Goal: Task Accomplishment & Management: Complete application form

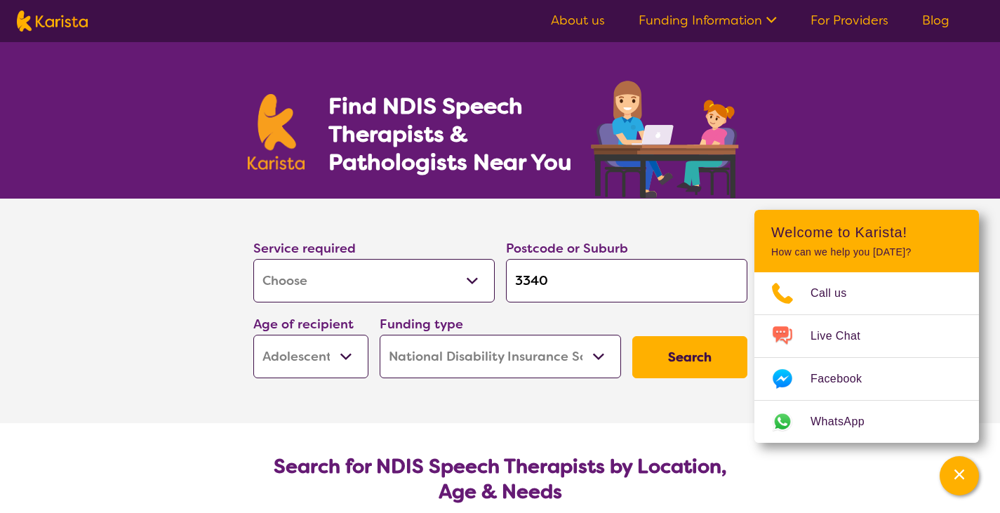
select select "[MEDICAL_DATA]"
select select "AS"
select select "NDIS"
select select "[MEDICAL_DATA]"
select select "AS"
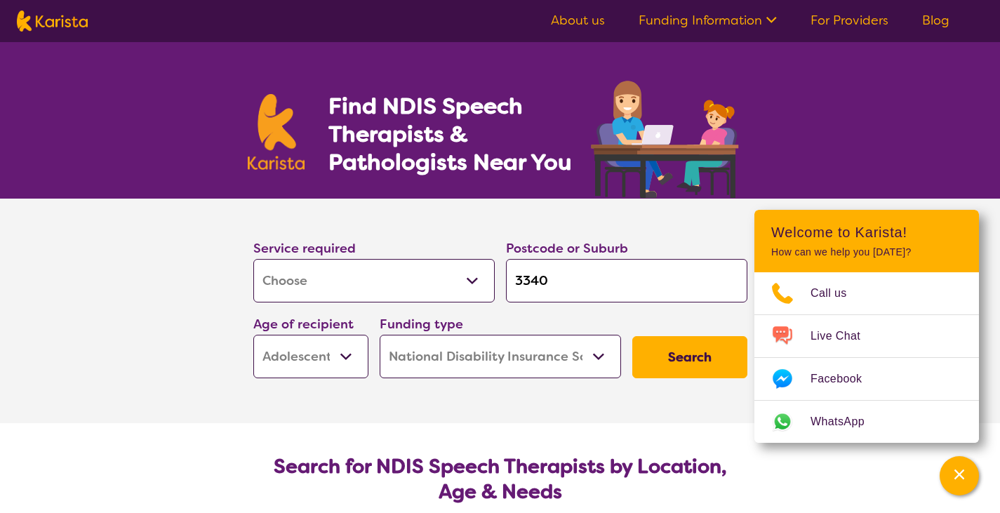
select select "NDIS"
drag, startPoint x: 538, startPoint y: 286, endPoint x: 451, endPoint y: 273, distance: 88.0
click at [451, 273] on div "Service required Allied Health Assistant Assessment ([MEDICAL_DATA] or [MEDICAL…" at bounding box center [500, 308] width 505 height 152
type input "3"
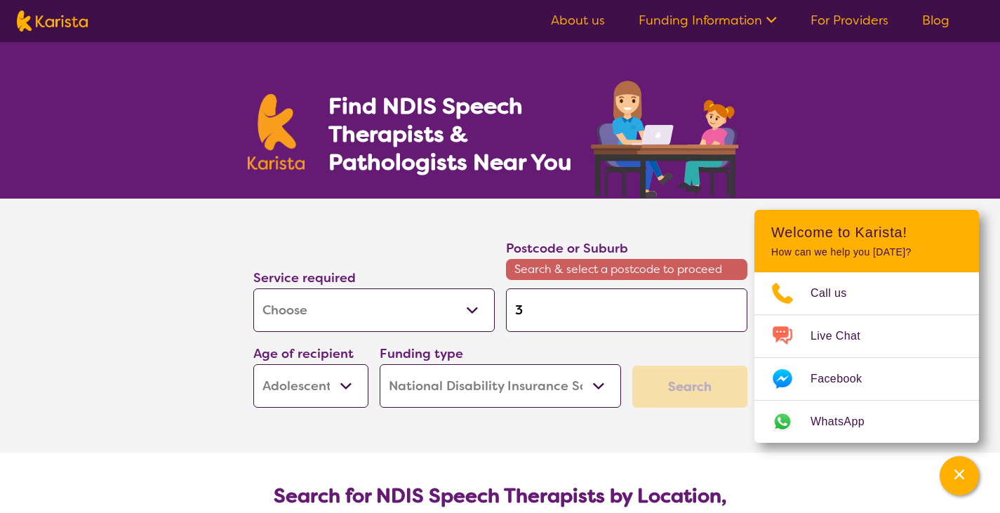
type input "34"
type input "343"
type input "3438"
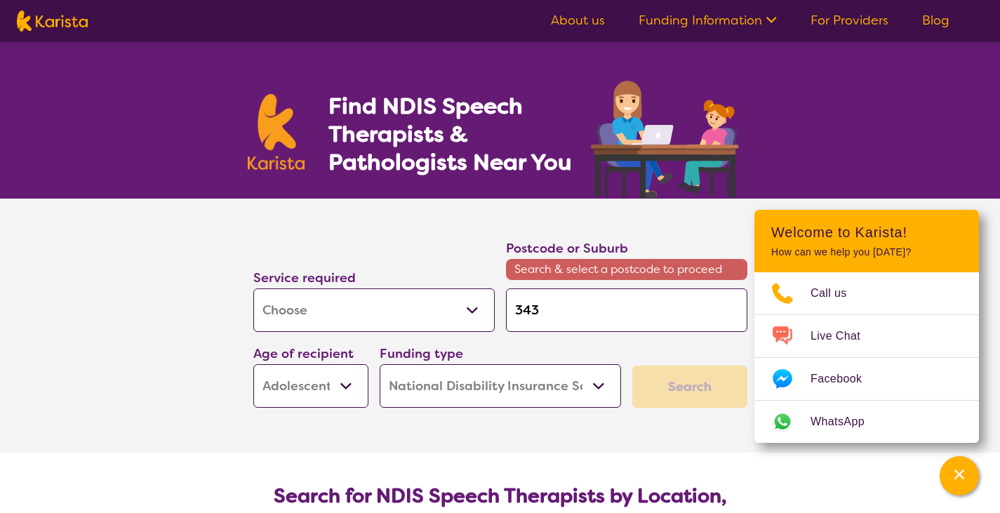
type input "3438"
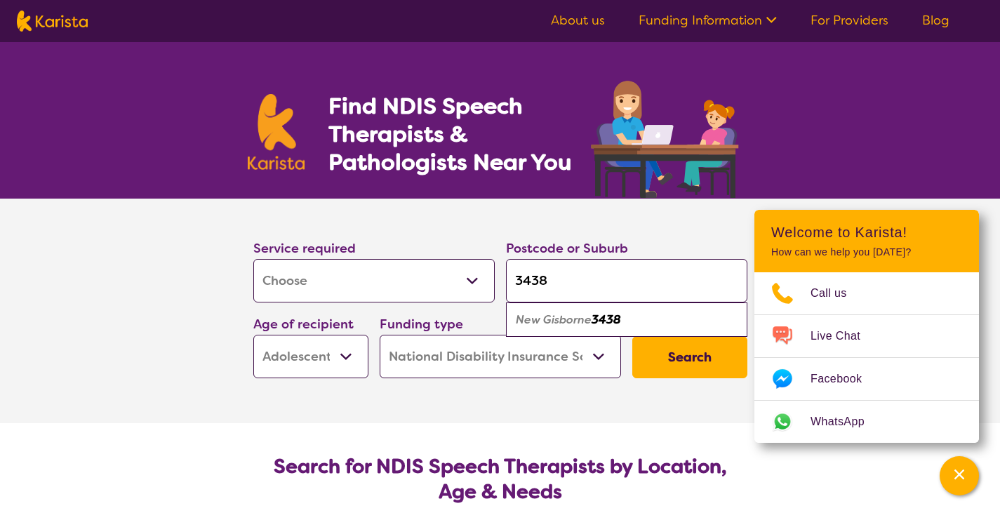
type input "3438"
click at [609, 318] on em "3438" at bounding box center [606, 319] width 29 height 15
click at [327, 350] on select "Early Childhood - 0 to 9 Child - 10 to 11 Adolescent - 12 to 17 Adult - 18 to 6…" at bounding box center [310, 357] width 115 height 44
click at [253, 335] on select "Early Childhood - 0 to 9 Child - 10 to 11 Adolescent - 12 to 17 Adult - 18 to 6…" at bounding box center [310, 357] width 115 height 44
click at [691, 364] on button "Search" at bounding box center [689, 357] width 115 height 42
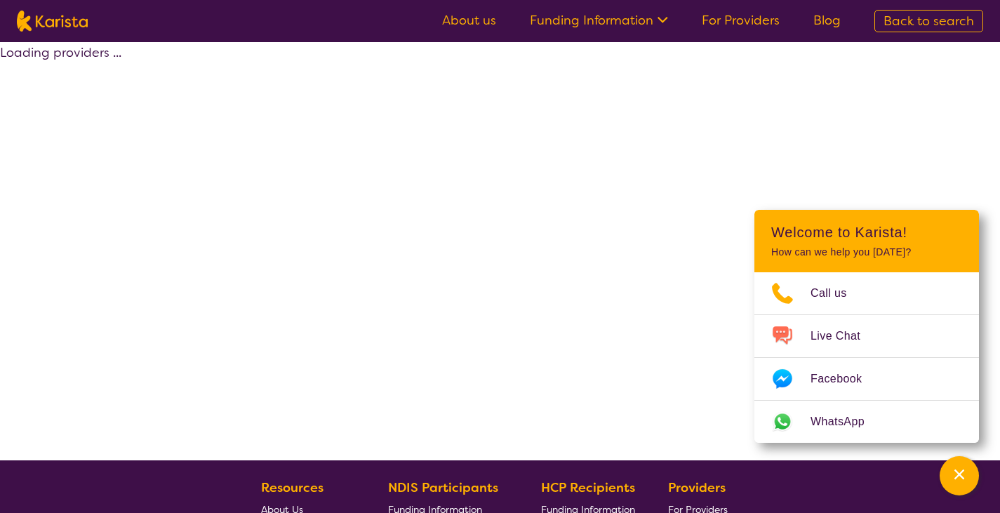
select select "by_score"
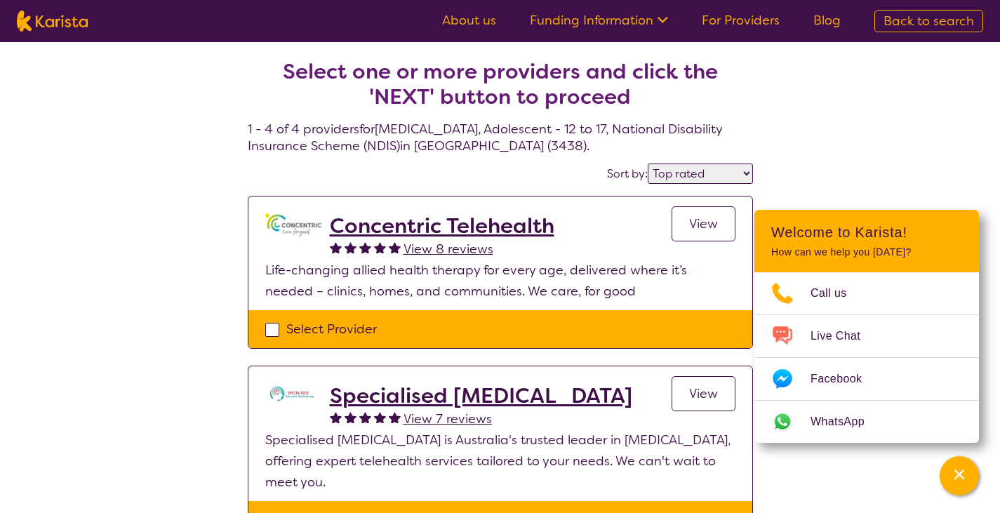
click at [272, 331] on div "Select Provider" at bounding box center [500, 329] width 470 height 21
checkbox input "true"
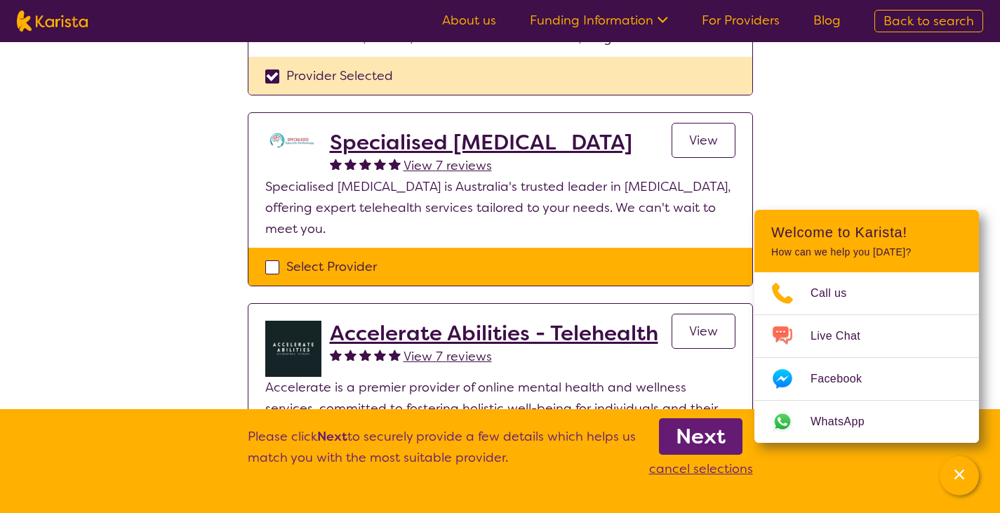
scroll to position [346, 0]
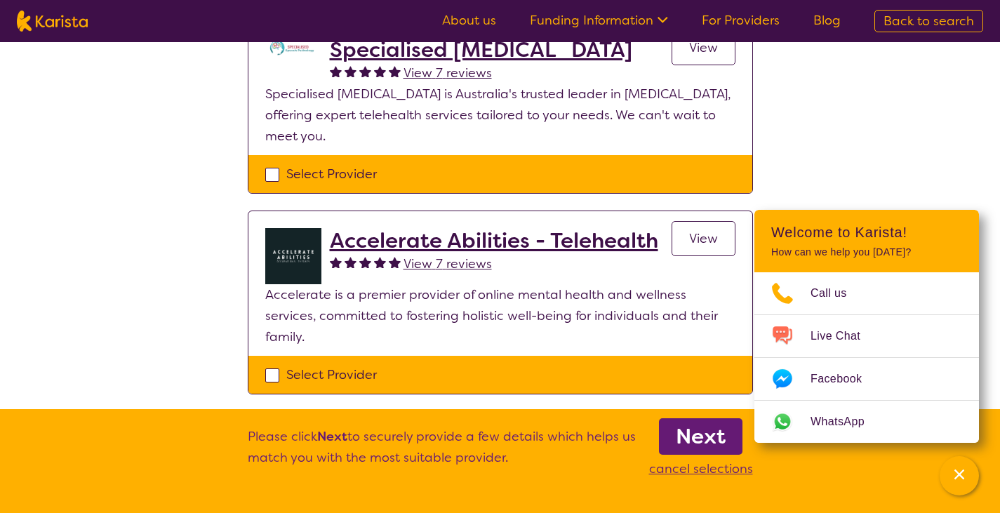
click at [273, 176] on div "Select Provider" at bounding box center [500, 174] width 470 height 21
checkbox input "true"
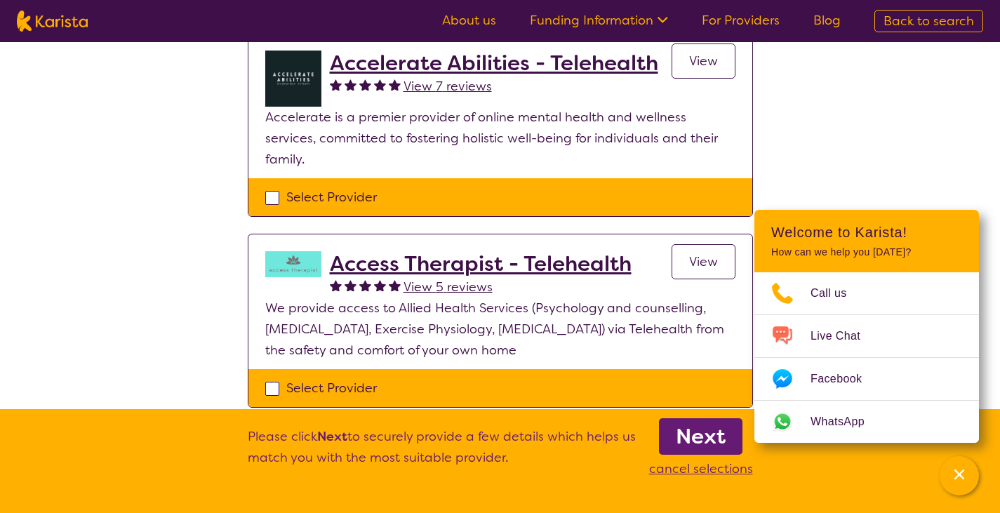
scroll to position [533, 0]
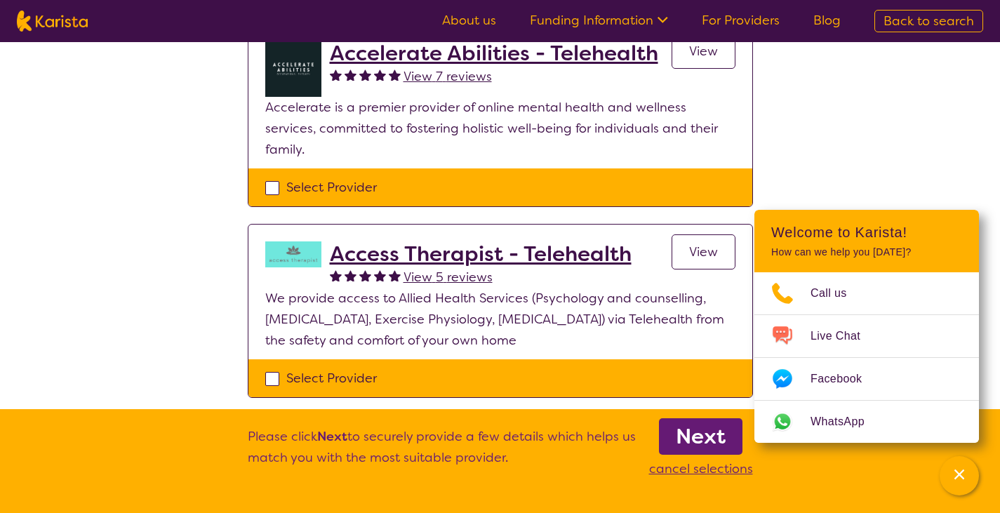
click at [271, 177] on div "Select Provider" at bounding box center [500, 187] width 470 height 21
checkbox input "true"
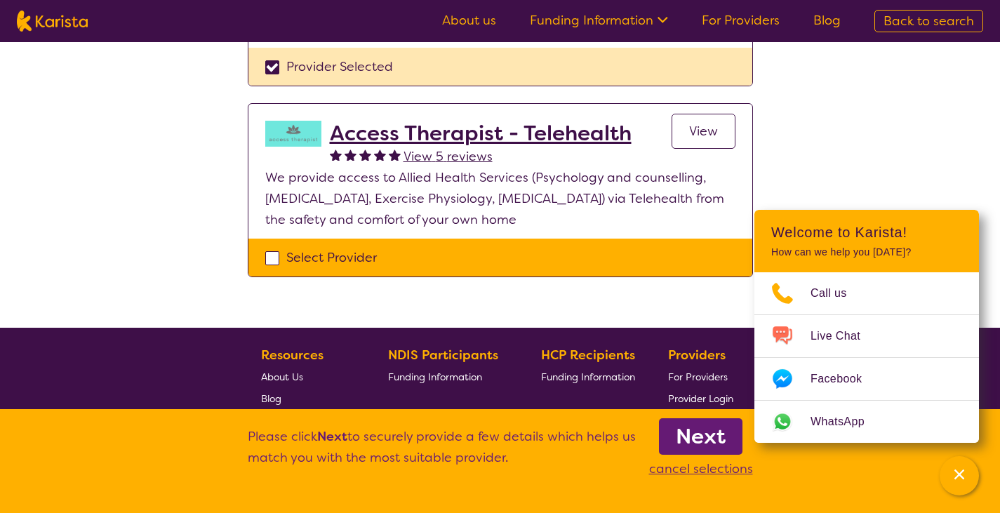
scroll to position [731, 0]
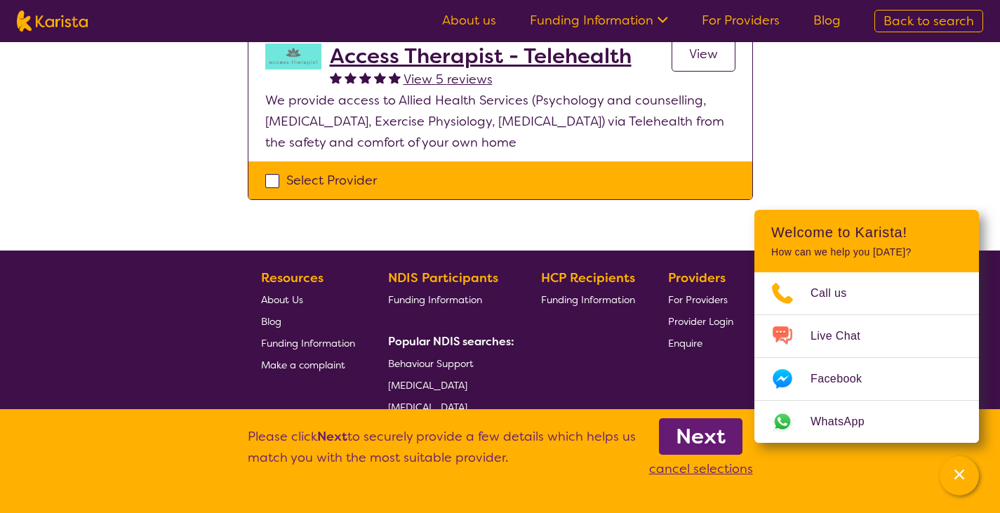
click at [273, 170] on div "Select Provider" at bounding box center [500, 180] width 470 height 21
checkbox input "true"
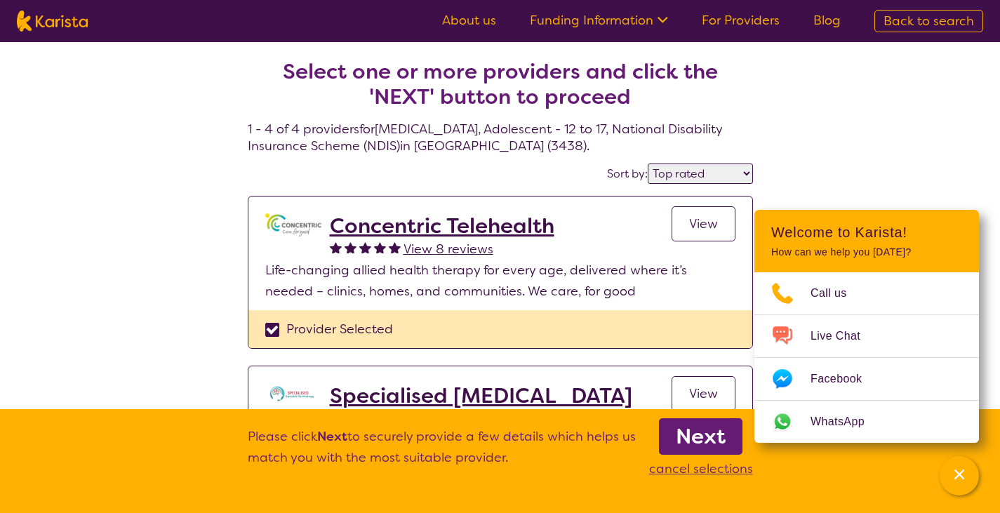
click at [700, 444] on b "Next" at bounding box center [701, 436] width 50 height 28
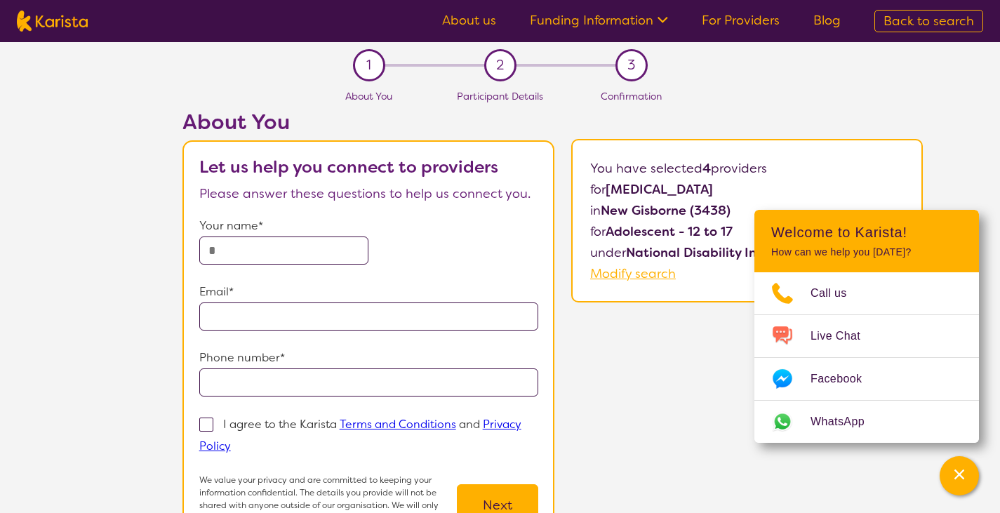
click at [304, 247] on input "text" at bounding box center [284, 251] width 170 height 28
type input "**********"
click at [313, 373] on input "tel" at bounding box center [369, 382] width 340 height 28
type input "**********"
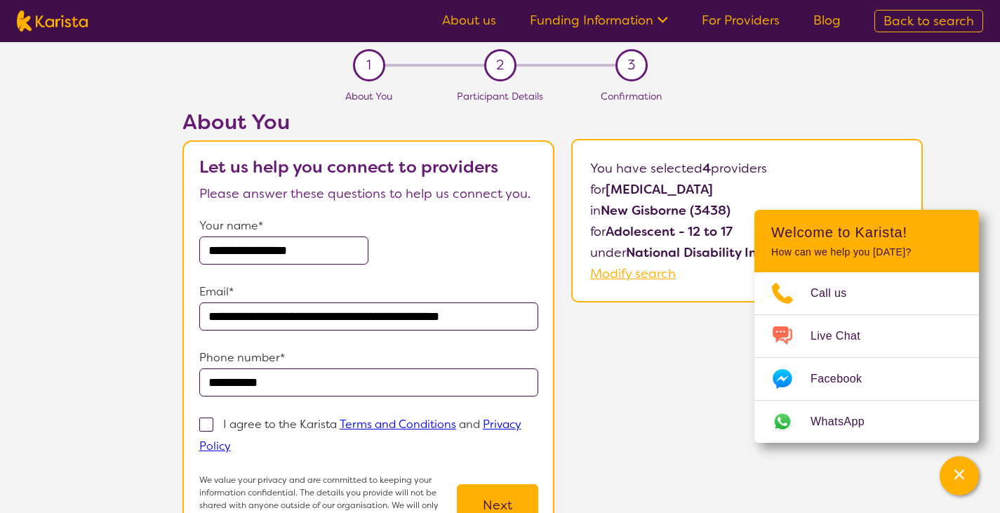
click at [207, 425] on span at bounding box center [206, 425] width 14 height 14
click at [231, 441] on input "I agree to the Karista Terms and Conditions and Privacy Policy" at bounding box center [235, 445] width 9 height 9
checkbox input "true"
click at [526, 503] on button "Next" at bounding box center [497, 505] width 81 height 42
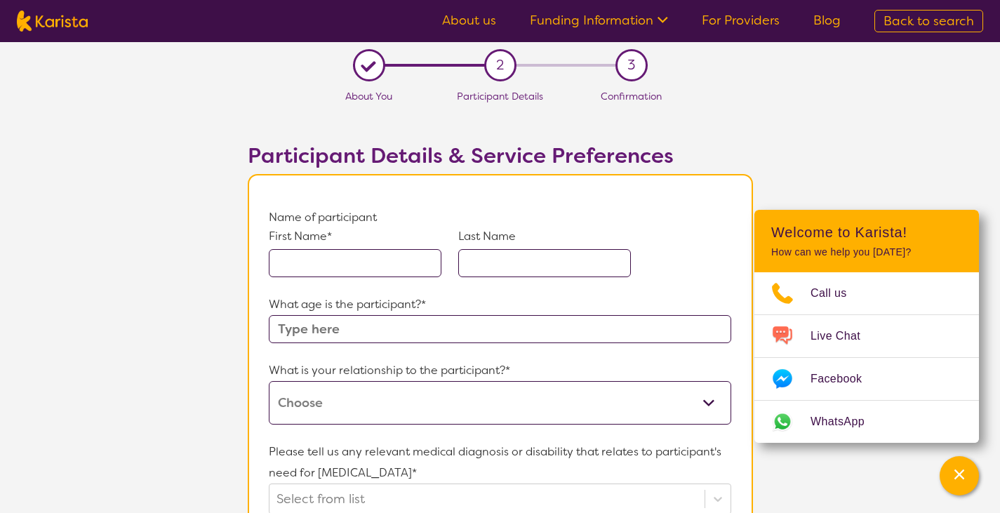
click at [345, 260] on input "text" at bounding box center [355, 263] width 173 height 28
type input "ruby"
click at [521, 266] on input "text" at bounding box center [544, 263] width 173 height 28
type input "[PERSON_NAME]"
click at [431, 326] on input "text" at bounding box center [500, 329] width 462 height 28
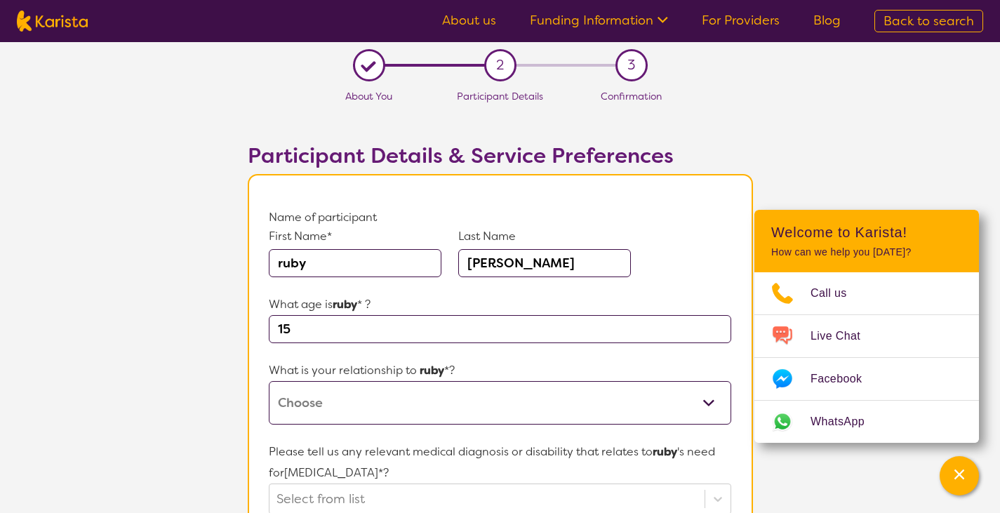
type input "15"
click at [577, 398] on select "This request is for myself I am their parent I am their child I am their spouse…" at bounding box center [500, 403] width 462 height 44
select select "I am their Support Coordinator"
click at [269, 381] on select "This request is for myself I am their parent I am their child I am their spouse…" at bounding box center [500, 403] width 462 height 44
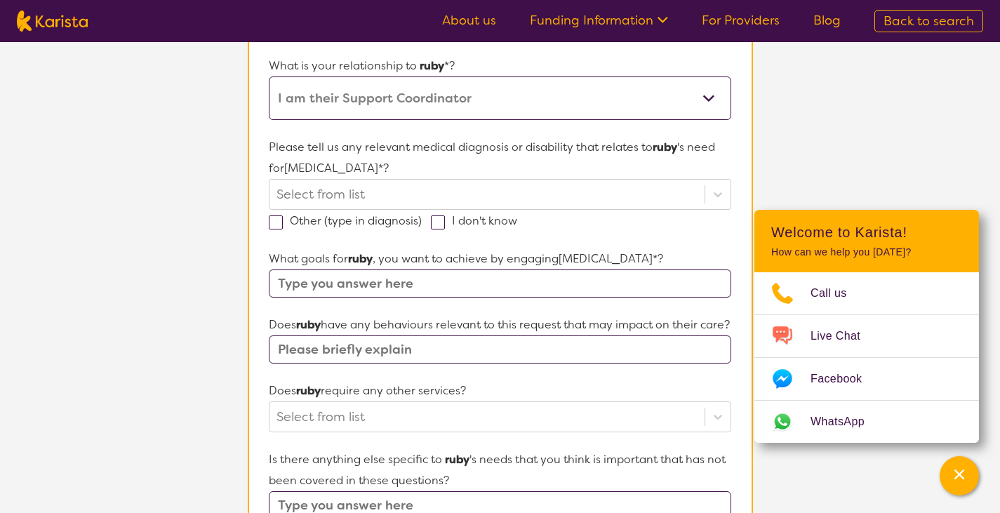
scroll to position [314, 0]
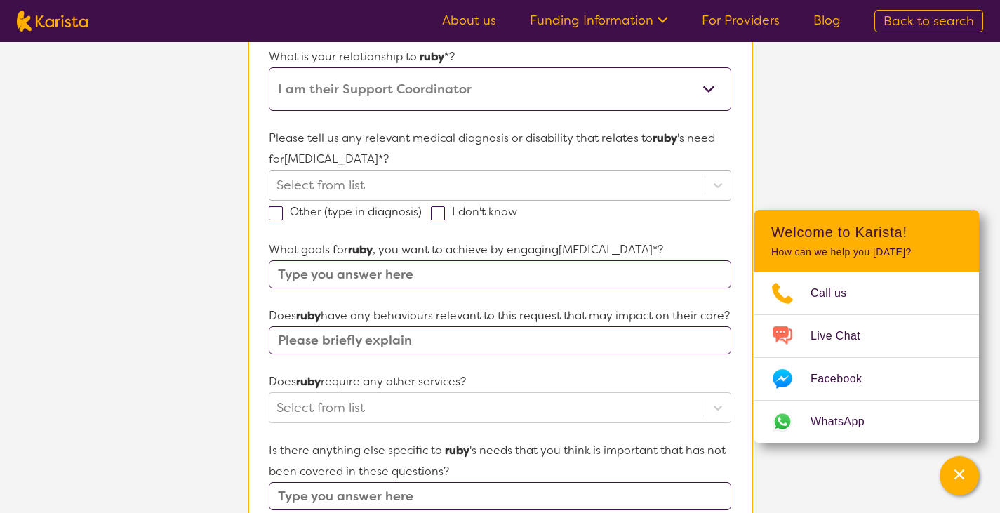
click at [507, 188] on div at bounding box center [487, 185] width 420 height 24
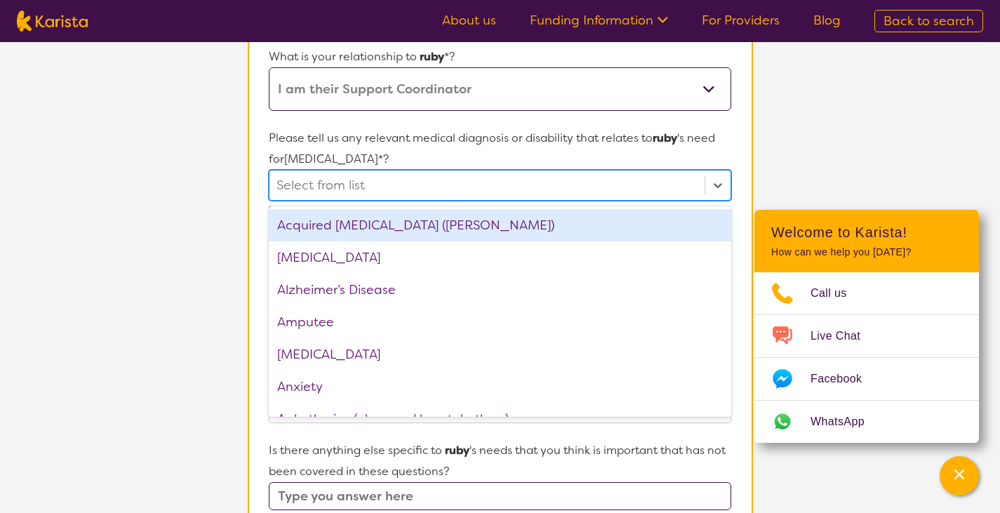
scroll to position [309, 0]
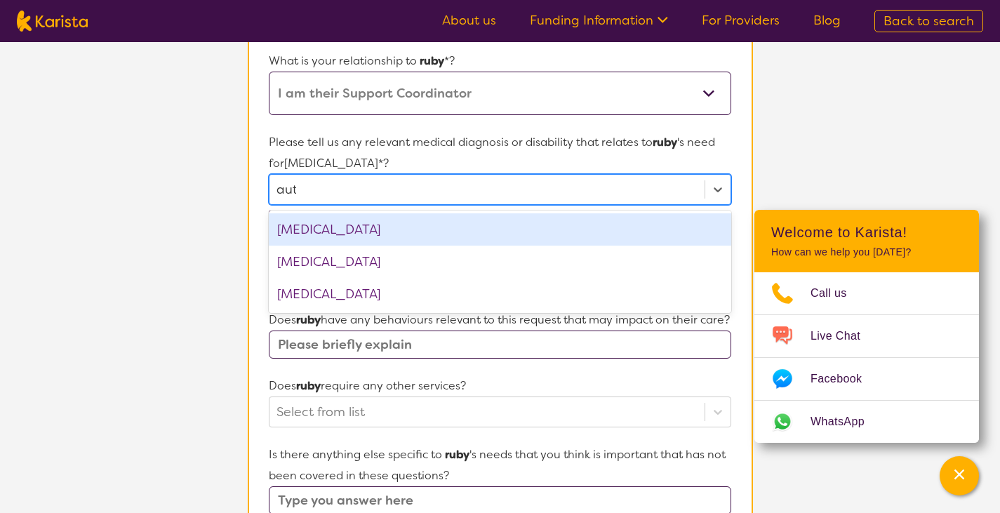
type input "[PERSON_NAME]"
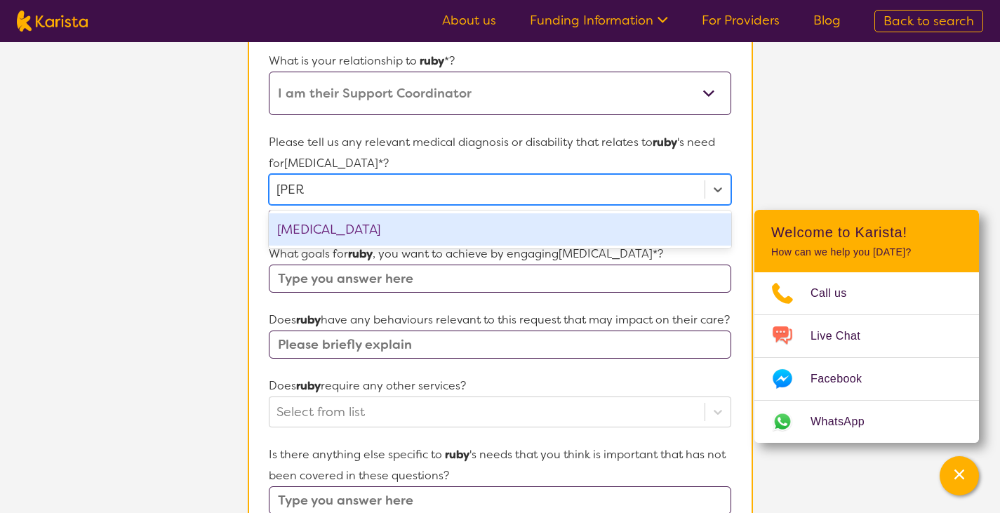
click at [382, 226] on div "[MEDICAL_DATA]" at bounding box center [500, 229] width 462 height 32
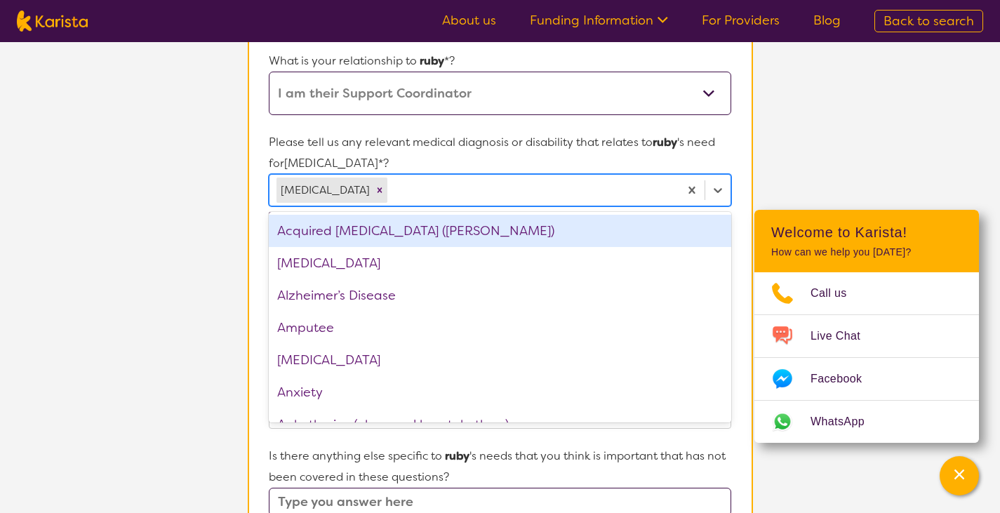
click at [802, 172] on section "L About You 2 Participant Details 3 Confirmation Participant Details & Service …" at bounding box center [500, 331] width 1000 height 1196
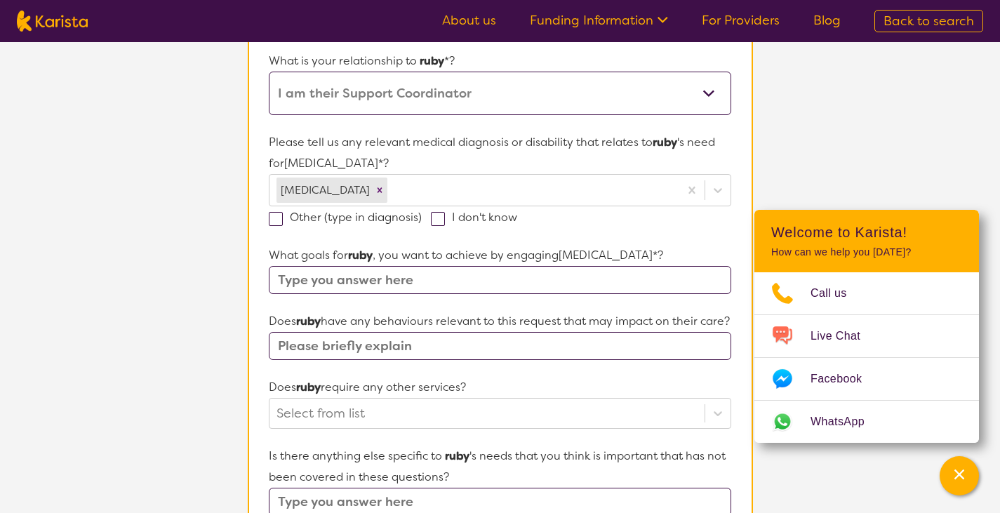
click at [502, 282] on input "text" at bounding box center [500, 280] width 462 height 28
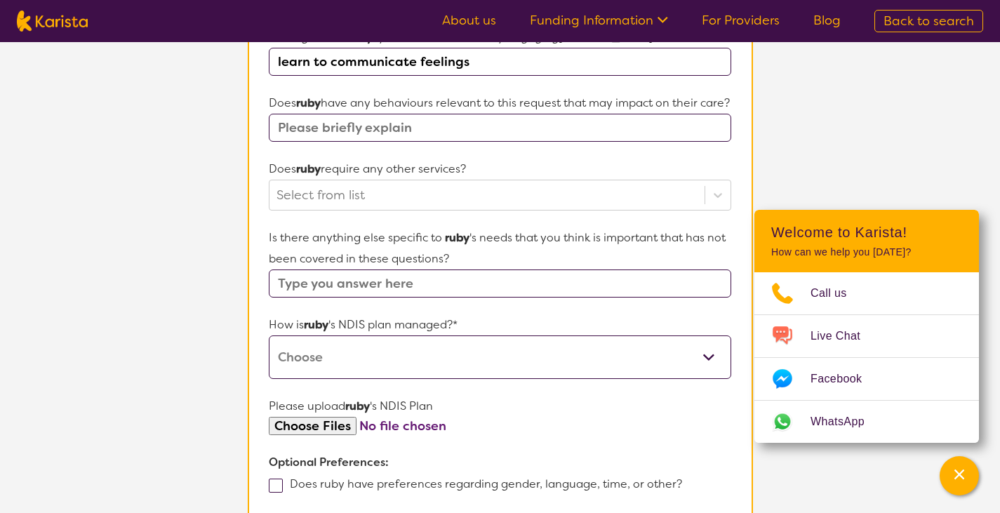
scroll to position [533, 0]
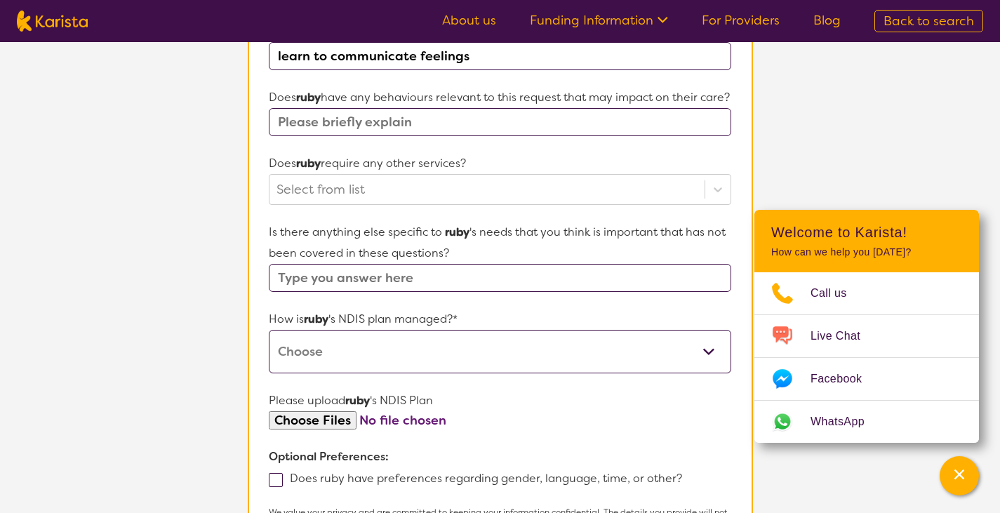
type input "learn to communicate feelings"
click at [540, 136] on input "text" at bounding box center [500, 122] width 462 height 28
type input "no"
click at [596, 204] on div "Select from list" at bounding box center [486, 189] width 434 height 29
click at [591, 174] on p "Does ruby require any other services?" at bounding box center [500, 163] width 462 height 21
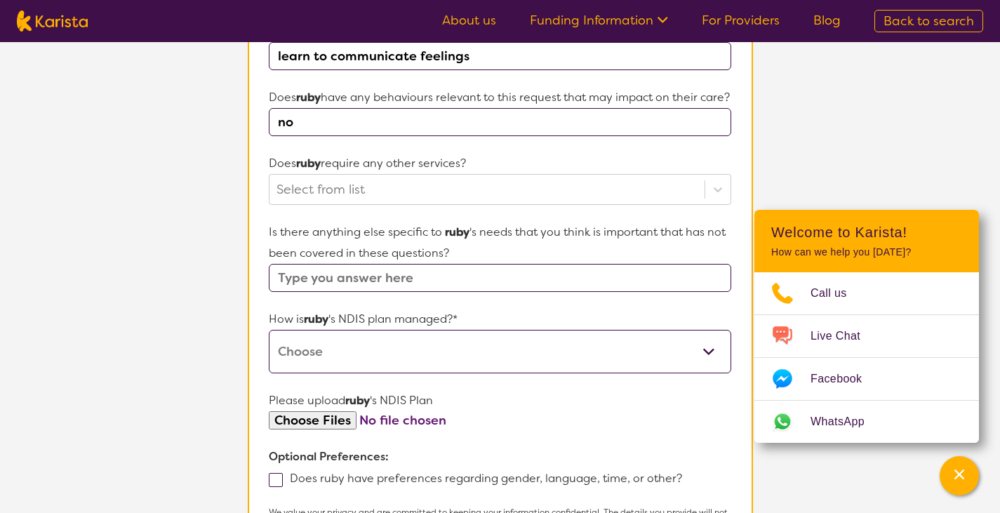
click at [517, 373] on select "Self-managed NDIS plan Managed by a registered plan management provider (not th…" at bounding box center [500, 352] width 462 height 44
select select "Plan Managed"
click at [269, 349] on select "Self-managed NDIS plan Managed by a registered plan management provider (not th…" at bounding box center [500, 352] width 462 height 44
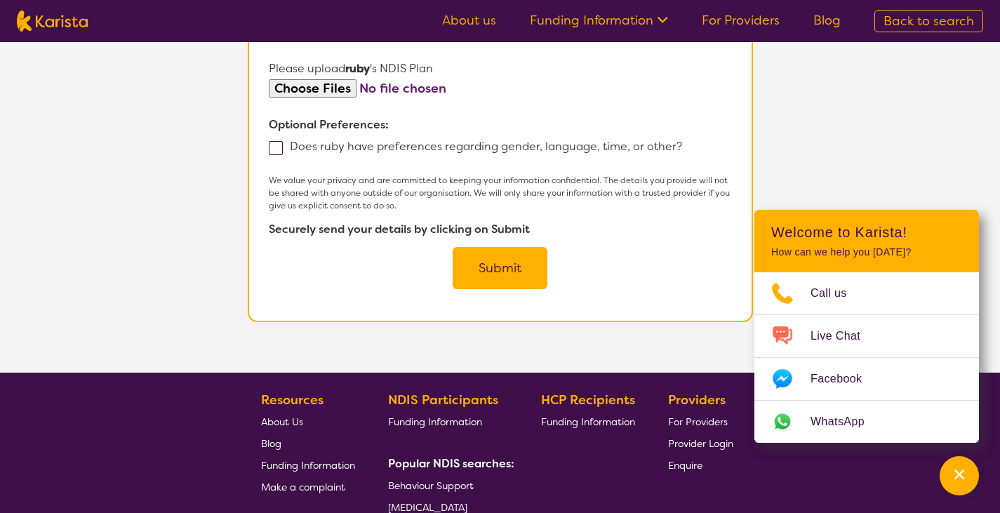
scroll to position [866, 0]
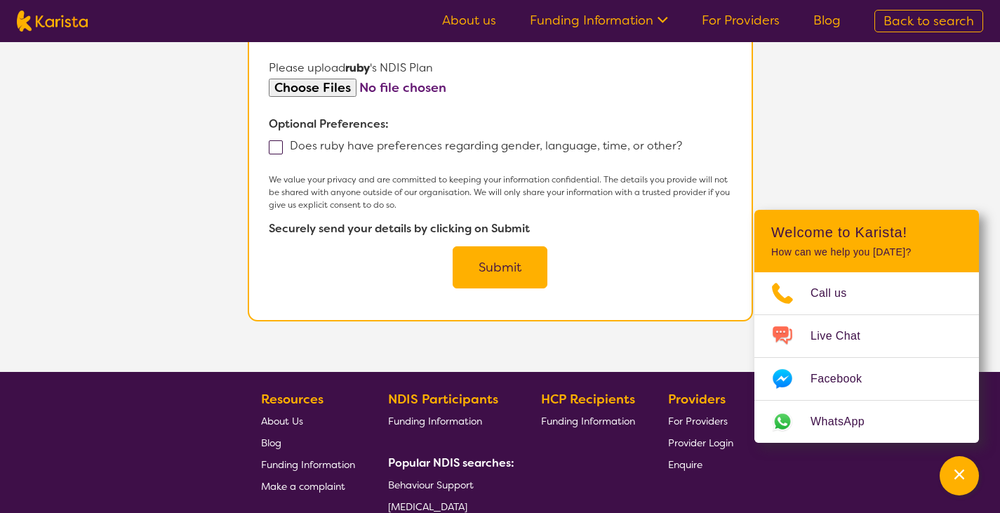
click at [274, 154] on span at bounding box center [276, 147] width 14 height 14
click at [682, 149] on input "Does ruby have preferences regarding gender, language, time, or other?" at bounding box center [686, 144] width 9 height 9
checkbox input "true"
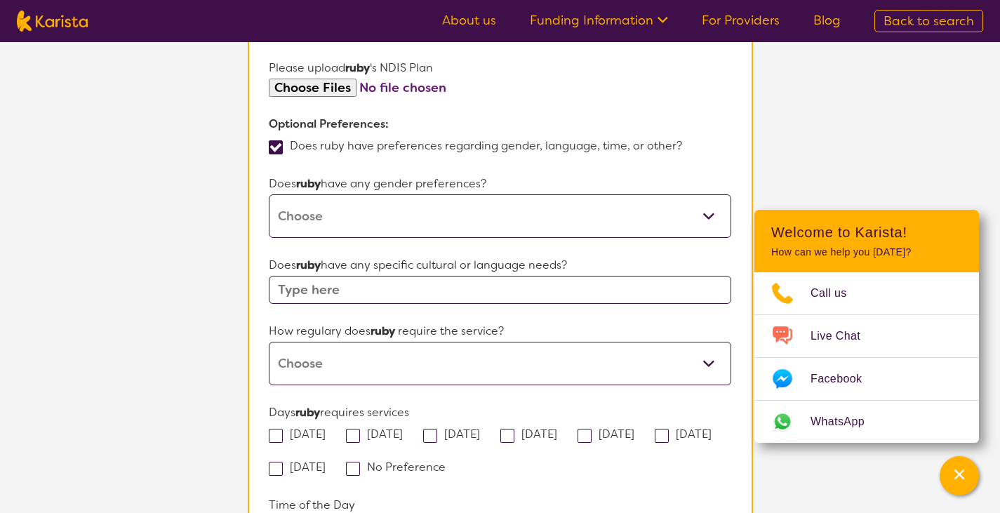
click at [361, 238] on select "[DEMOGRAPHIC_DATA] [DEMOGRAPHIC_DATA] Other No Preference" at bounding box center [500, 216] width 462 height 44
select select "[DEMOGRAPHIC_DATA]"
click at [269, 214] on select "[DEMOGRAPHIC_DATA] [DEMOGRAPHIC_DATA] Other No Preference" at bounding box center [500, 216] width 462 height 44
click at [397, 304] on input "text" at bounding box center [500, 290] width 462 height 28
click at [399, 385] on select "Daily Twice a week Weekly Every fortnight Monthly Other" at bounding box center [500, 364] width 462 height 44
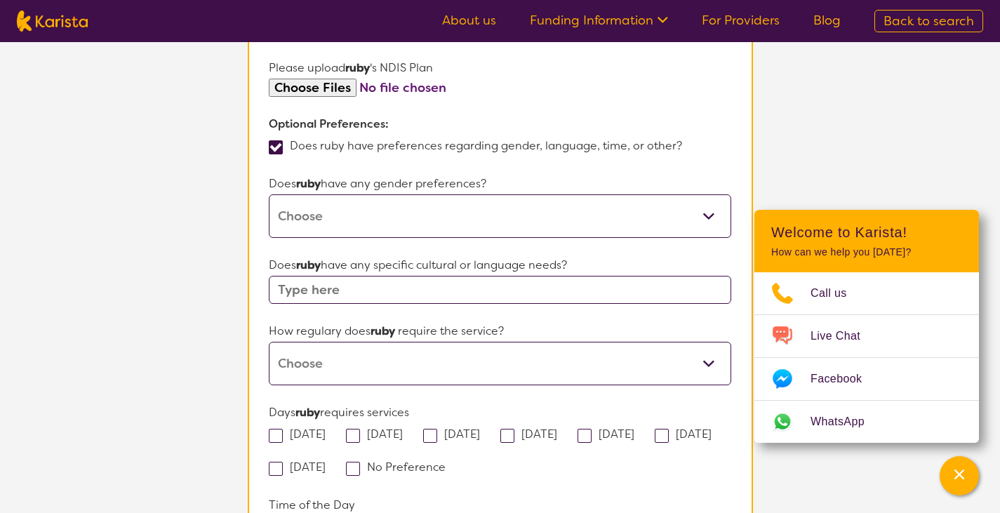
select select "Every fortnight"
click at [269, 361] on select "Daily Twice a week Weekly Every fortnight Monthly Other" at bounding box center [500, 364] width 462 height 44
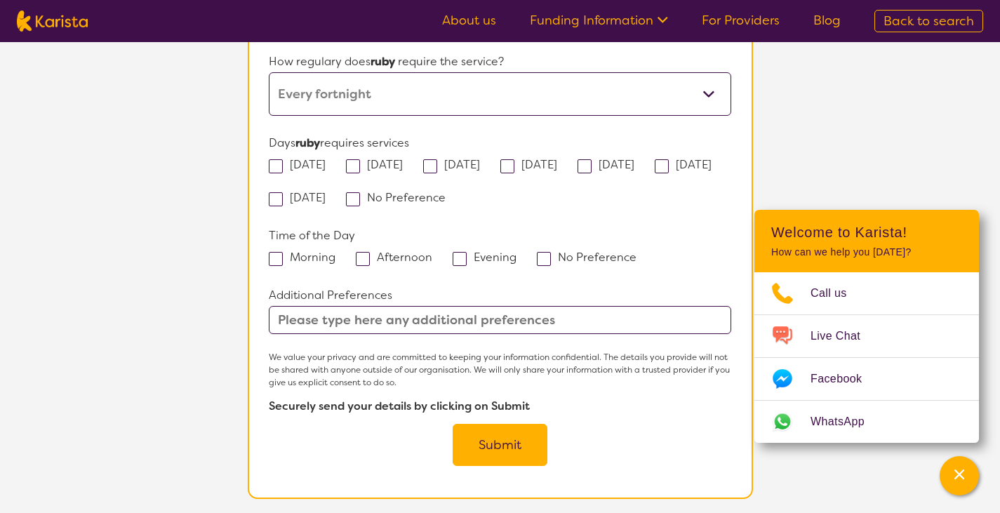
scroll to position [1149, 0]
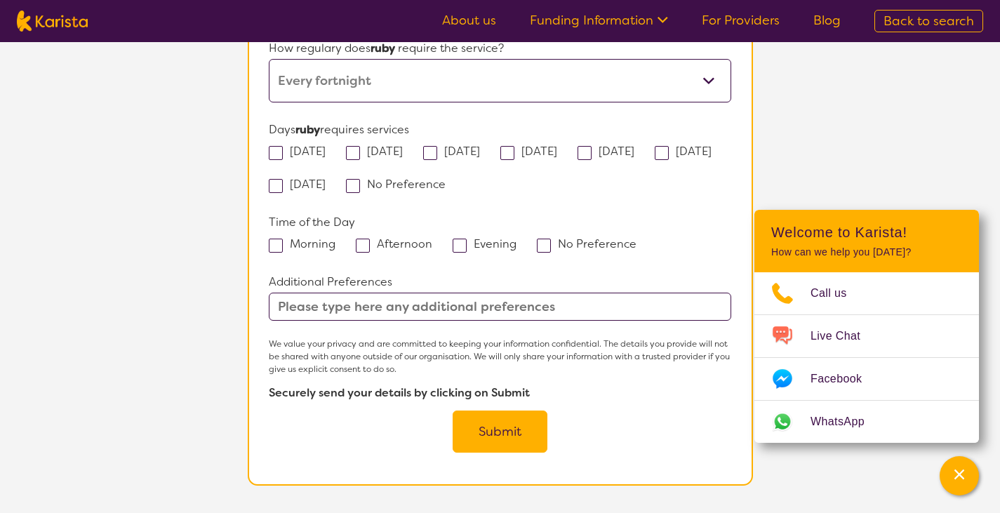
click at [481, 321] on input "text" at bounding box center [500, 307] width 462 height 28
type input "After school hours"
click at [514, 453] on button "Submit" at bounding box center [500, 432] width 95 height 42
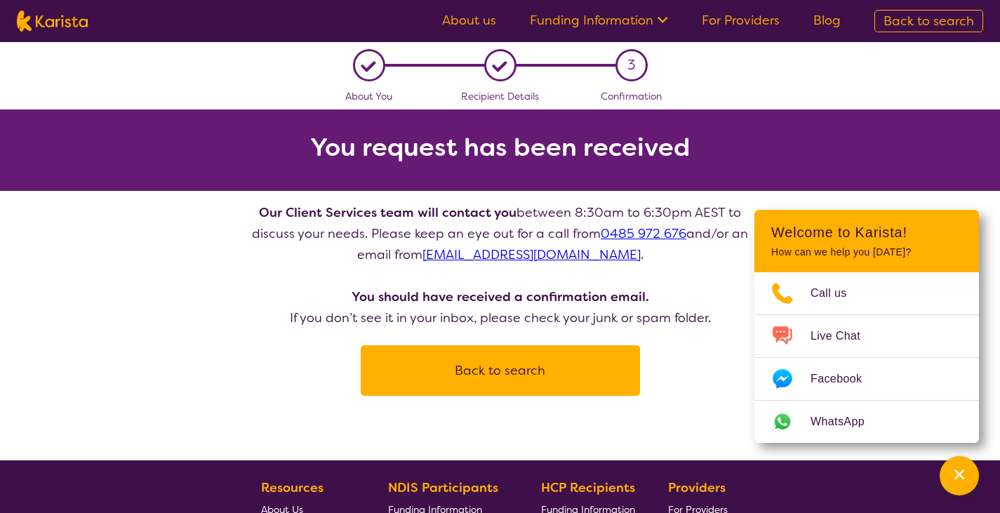
click at [503, 375] on button "Back to search" at bounding box center [501, 370] width 246 height 42
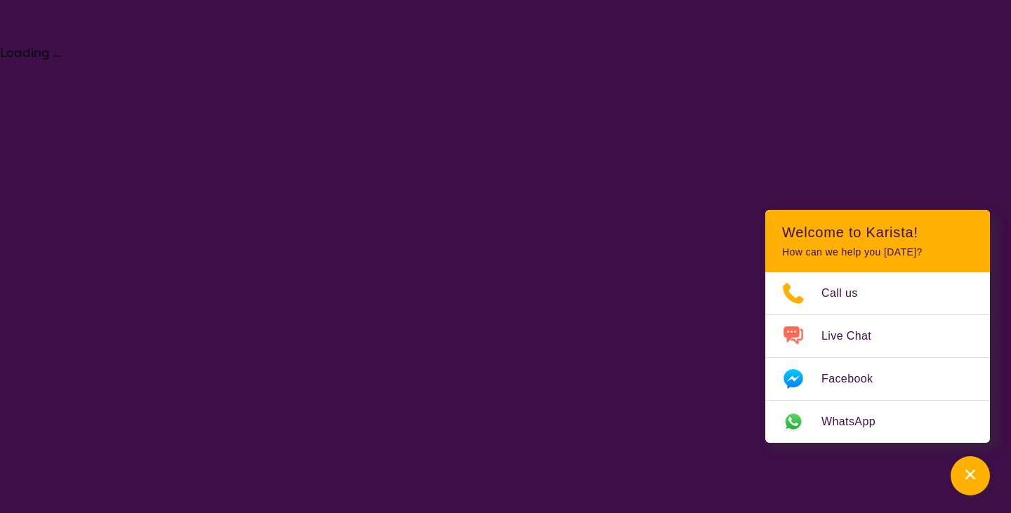
select select "[MEDICAL_DATA]"
select select "AS"
select select "NDIS"
select select "[MEDICAL_DATA]"
select select "AS"
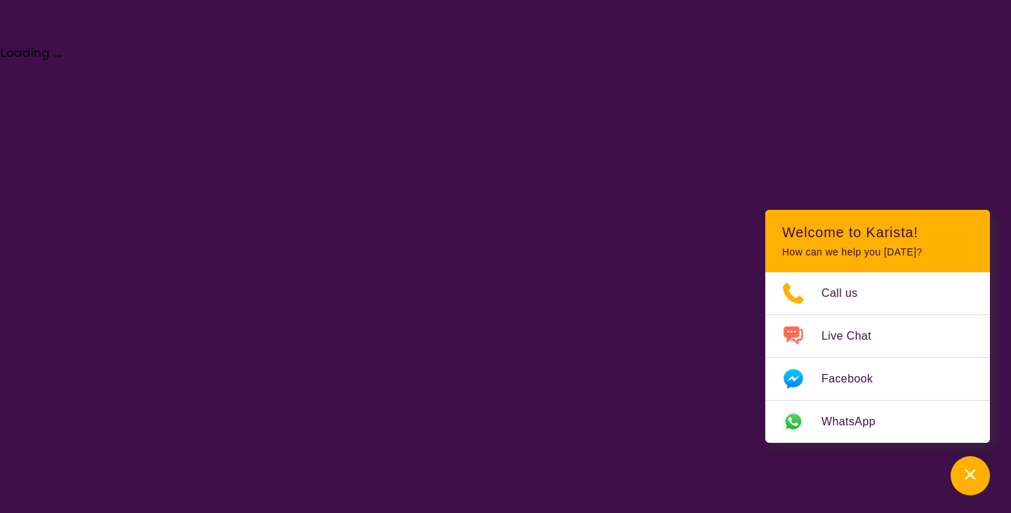
select select "NDIS"
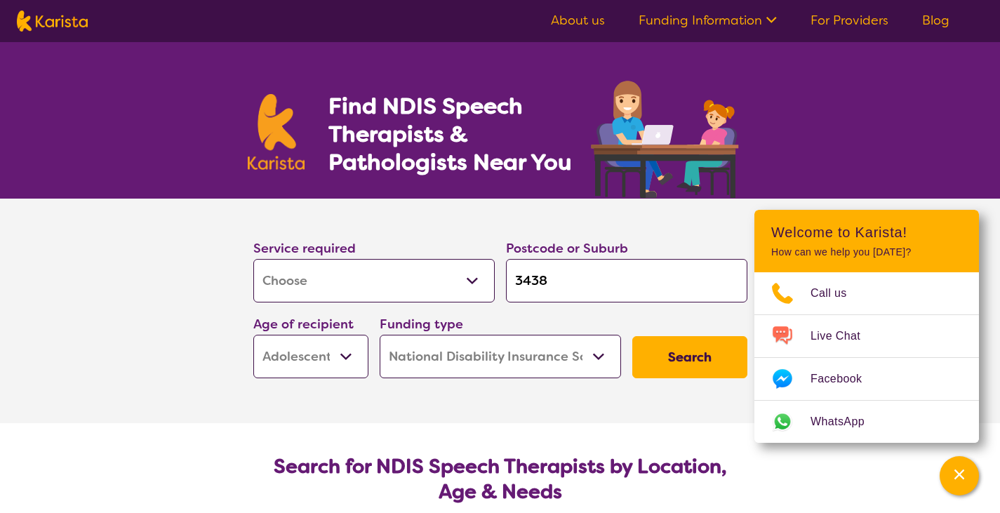
click at [429, 288] on select "Allied Health Assistant Assessment ([MEDICAL_DATA] or [MEDICAL_DATA]) Behaviour…" at bounding box center [373, 281] width 241 height 44
click at [390, 284] on select "Allied Health Assistant Assessment ([MEDICAL_DATA] or [MEDICAL_DATA]) Behaviour…" at bounding box center [373, 281] width 241 height 44
select select "[MEDICAL_DATA]"
click at [253, 259] on select "Allied Health Assistant Assessment ([MEDICAL_DATA] or [MEDICAL_DATA]) Behaviour…" at bounding box center [373, 281] width 241 height 44
select select "[MEDICAL_DATA]"
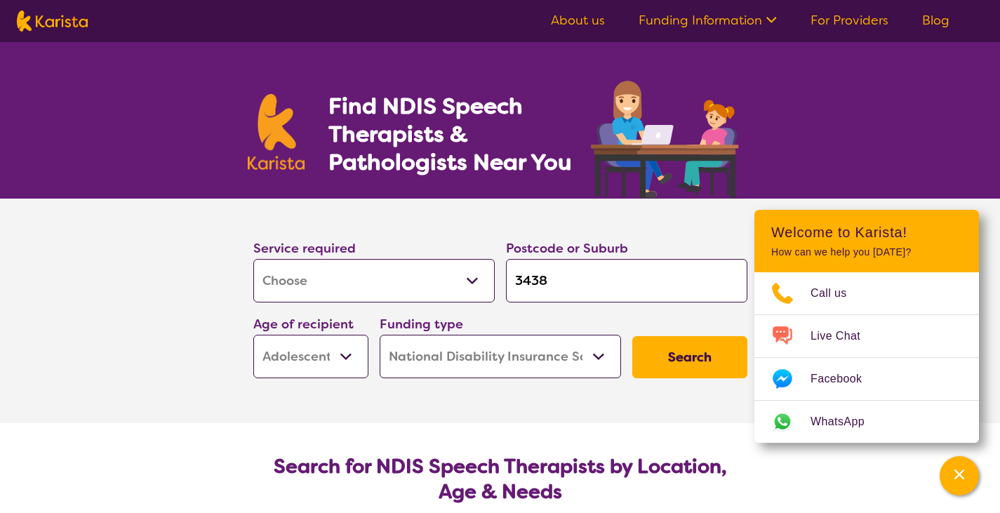
click at [592, 274] on input "3438" at bounding box center [626, 281] width 241 height 44
type input "343"
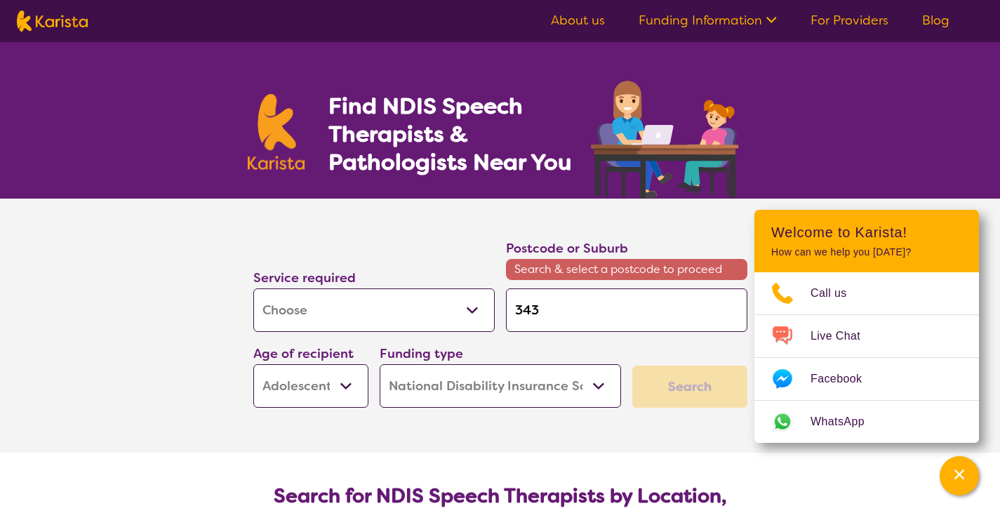
type input "34"
type input "3"
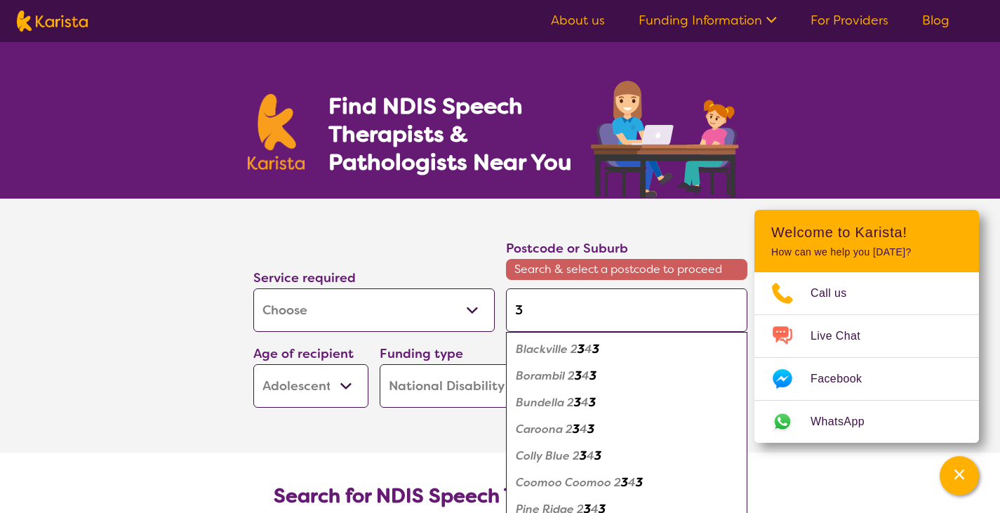
type input "30"
type input "302"
type input "3024"
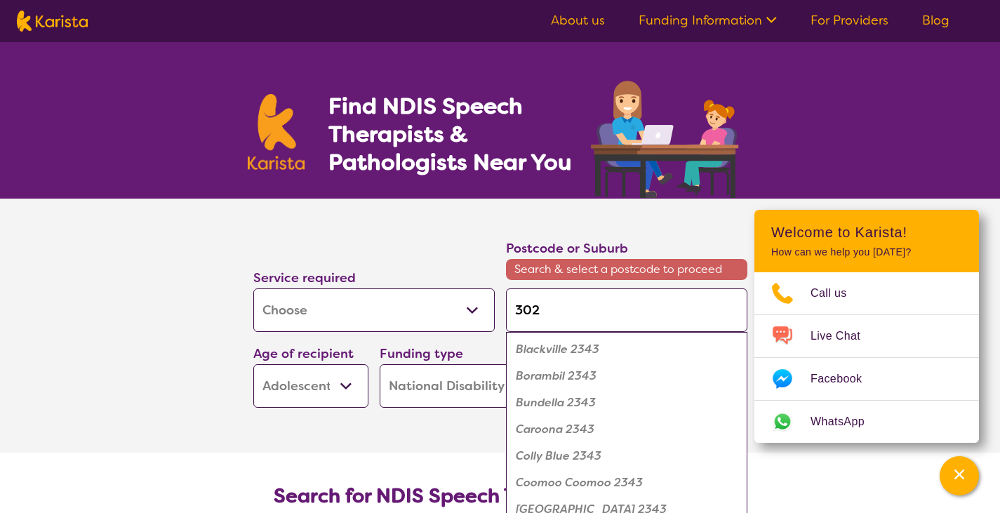
type input "3024"
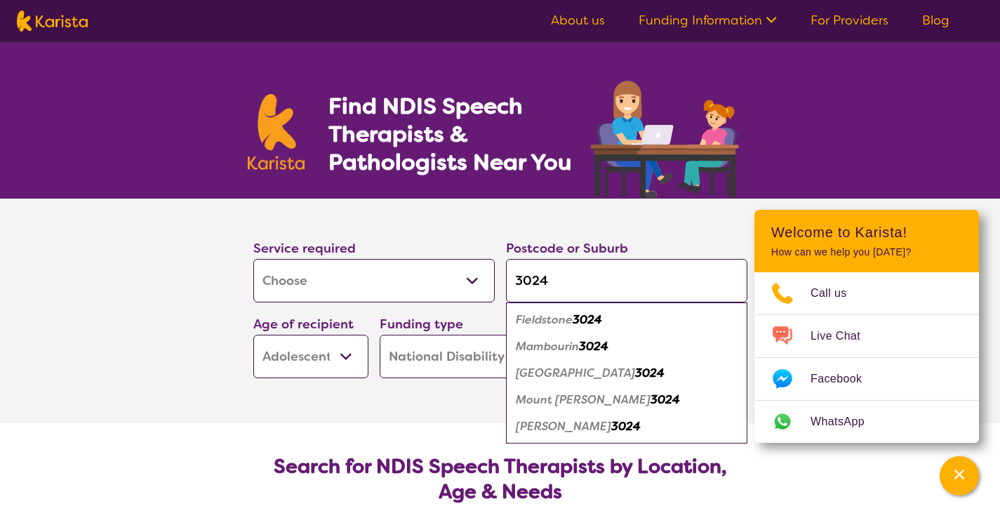
type input "3024"
click at [585, 429] on em "[PERSON_NAME]" at bounding box center [563, 426] width 95 height 15
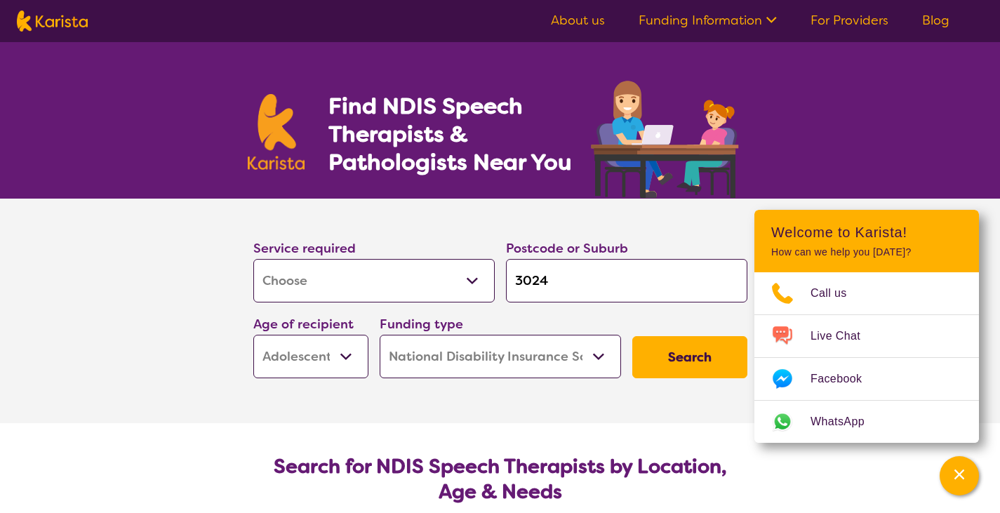
click at [332, 364] on select "Early Childhood - 0 to 9 Child - 10 to 11 Adolescent - 12 to 17 Adult - 18 to 6…" at bounding box center [310, 357] width 115 height 44
select select "EC"
click at [253, 335] on select "Early Childhood - 0 to 9 Child - 10 to 11 Adolescent - 12 to 17 Adult - 18 to 6…" at bounding box center [310, 357] width 115 height 44
select select "EC"
click at [719, 364] on button "Search" at bounding box center [689, 357] width 115 height 42
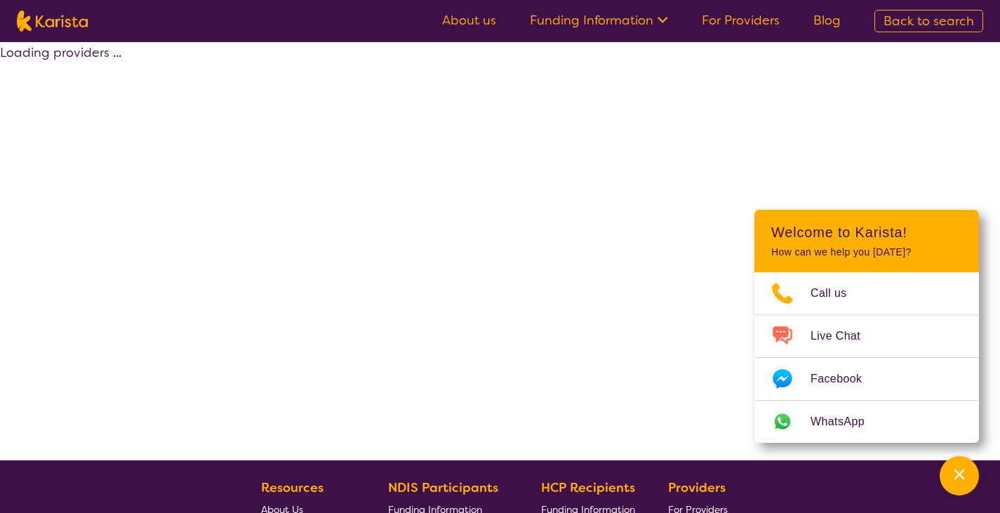
select select "by_score"
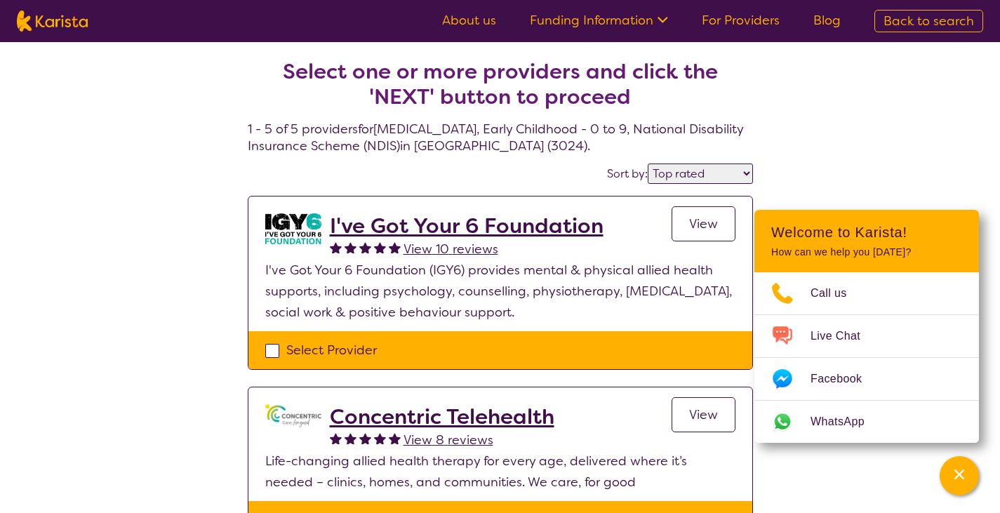
click at [268, 347] on div "Select Provider" at bounding box center [500, 350] width 470 height 21
checkbox input "true"
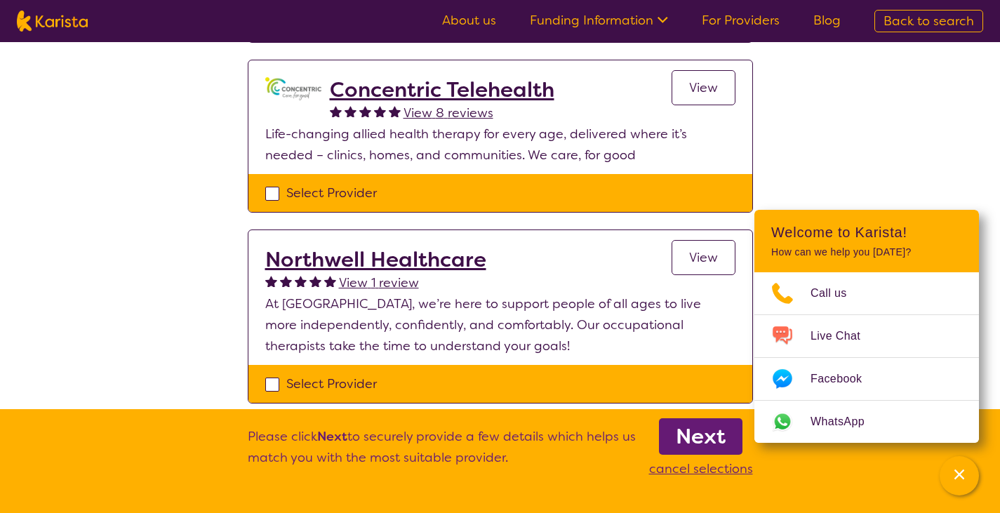
scroll to position [328, 0]
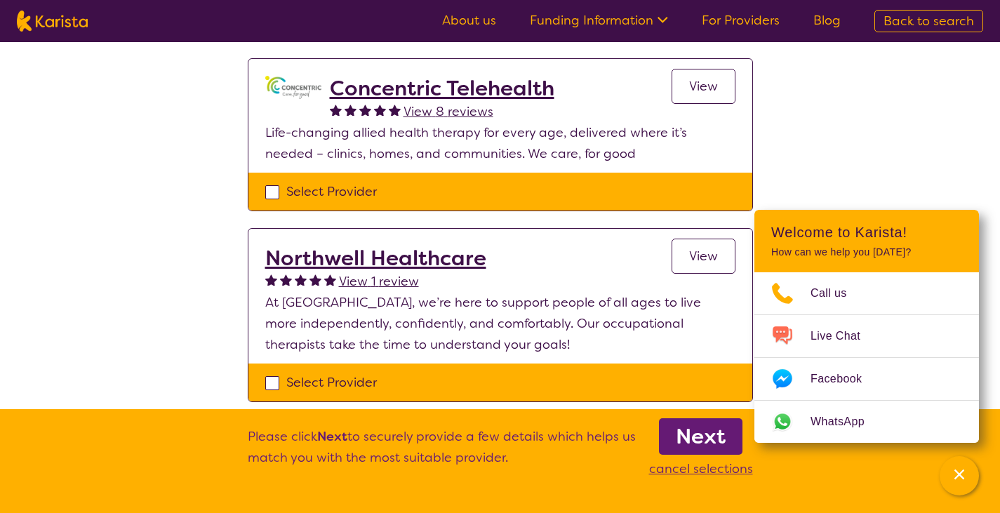
click at [273, 193] on div "Select Provider" at bounding box center [500, 191] width 470 height 21
checkbox input "true"
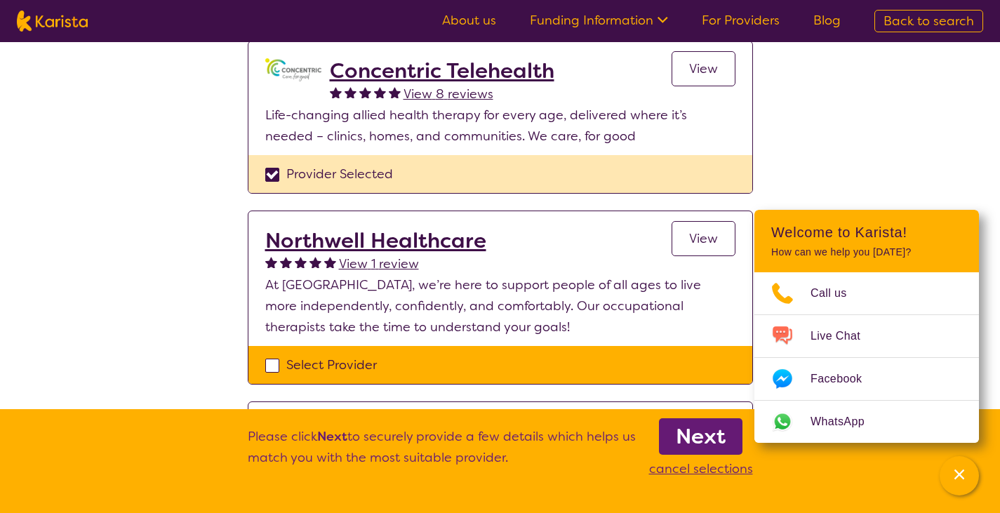
scroll to position [344, 0]
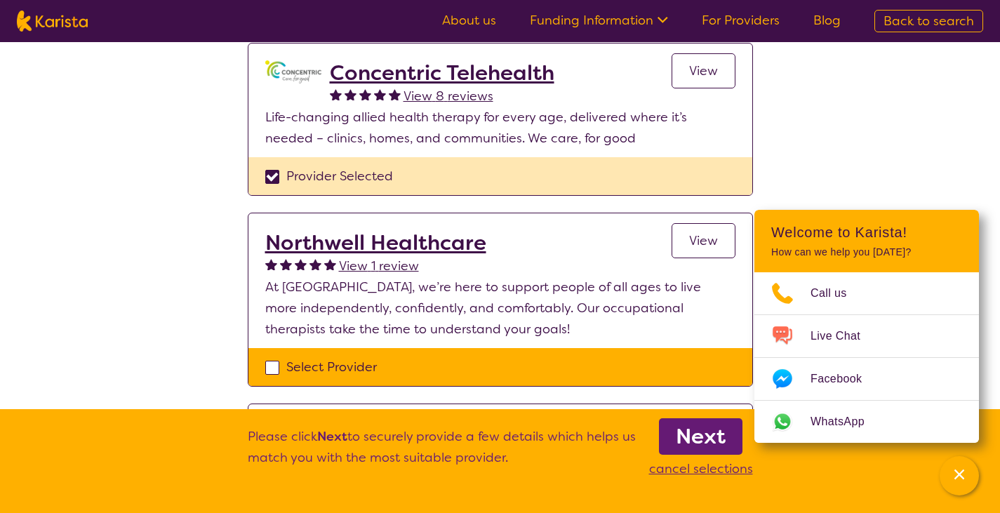
click at [272, 369] on div "Select Provider" at bounding box center [500, 367] width 470 height 21
checkbox input "true"
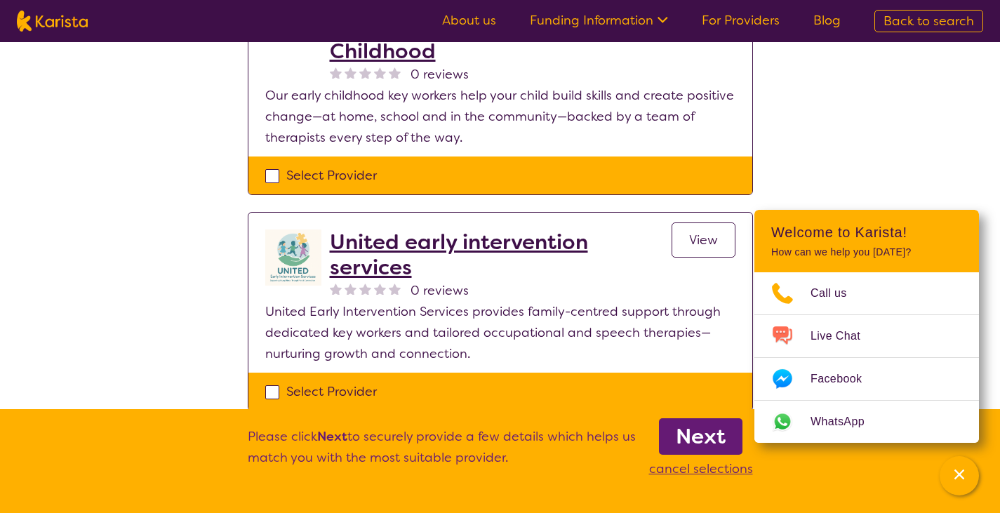
scroll to position [755, 0]
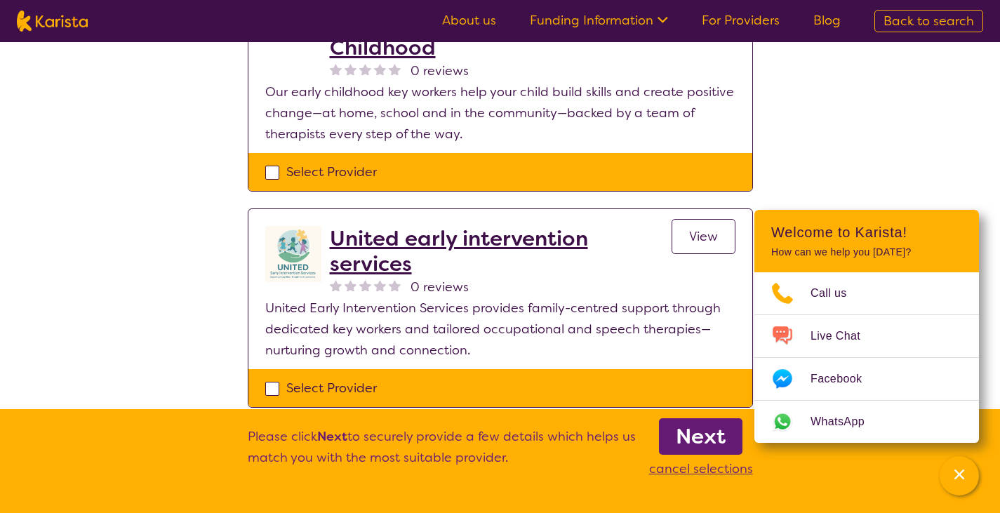
click at [266, 173] on div "Select Provider" at bounding box center [500, 171] width 470 height 21
checkbox input "true"
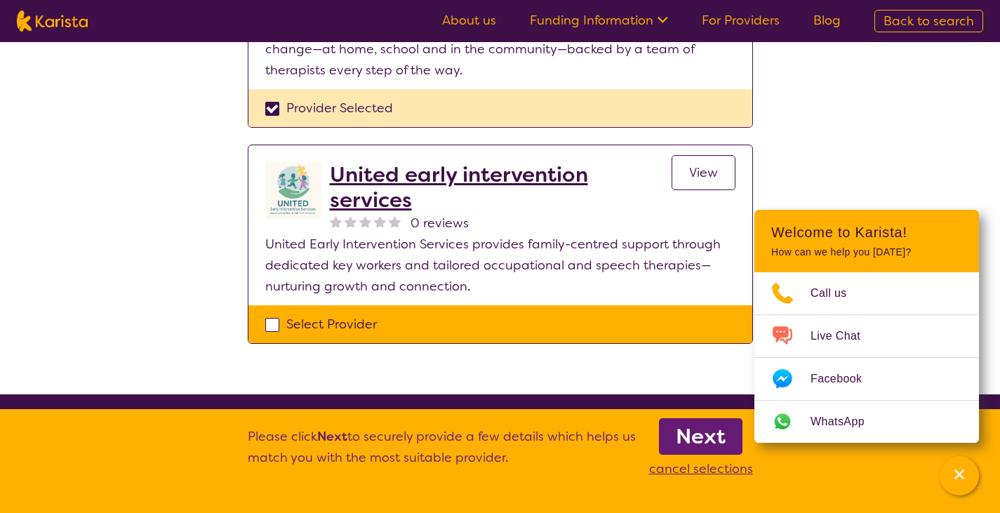
scroll to position [934, 0]
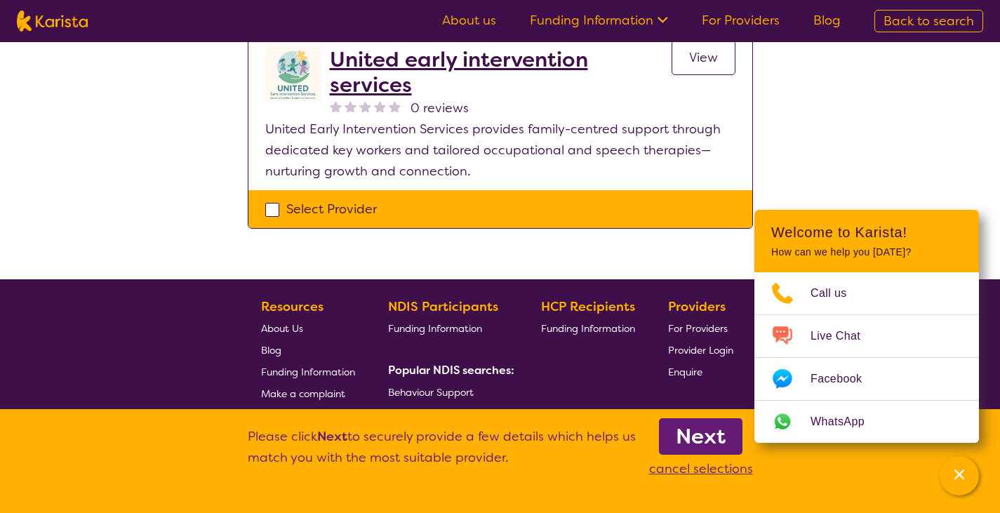
click at [268, 206] on div "Select Provider" at bounding box center [500, 209] width 470 height 21
checkbox input "true"
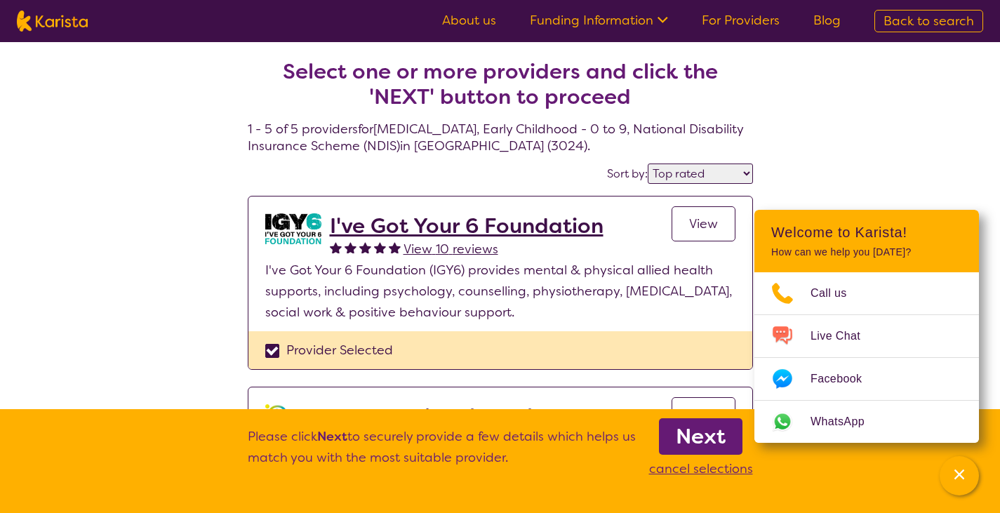
click at [705, 439] on b "Next" at bounding box center [701, 436] width 50 height 28
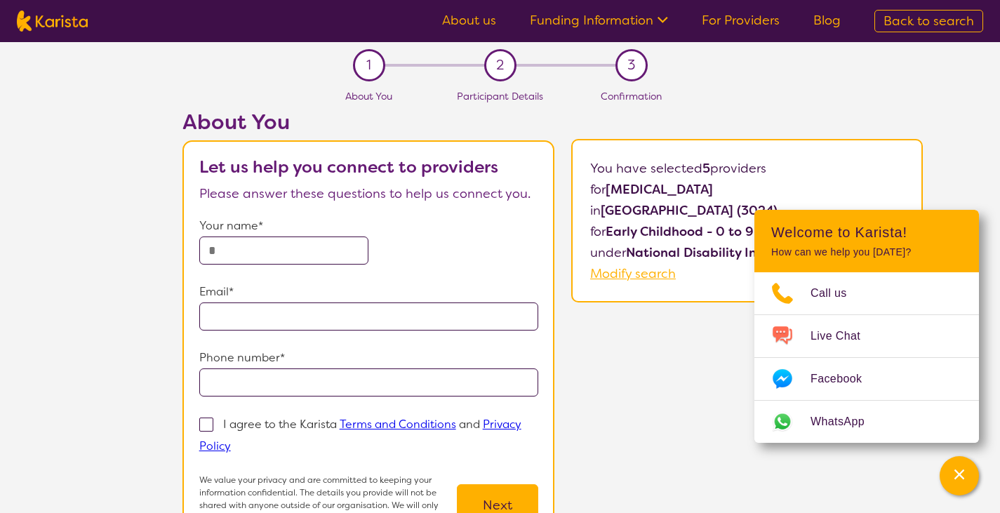
click at [280, 253] on input "text" at bounding box center [284, 251] width 170 height 28
type input "**********"
click at [348, 381] on input "tel" at bounding box center [369, 382] width 340 height 28
type input "**********"
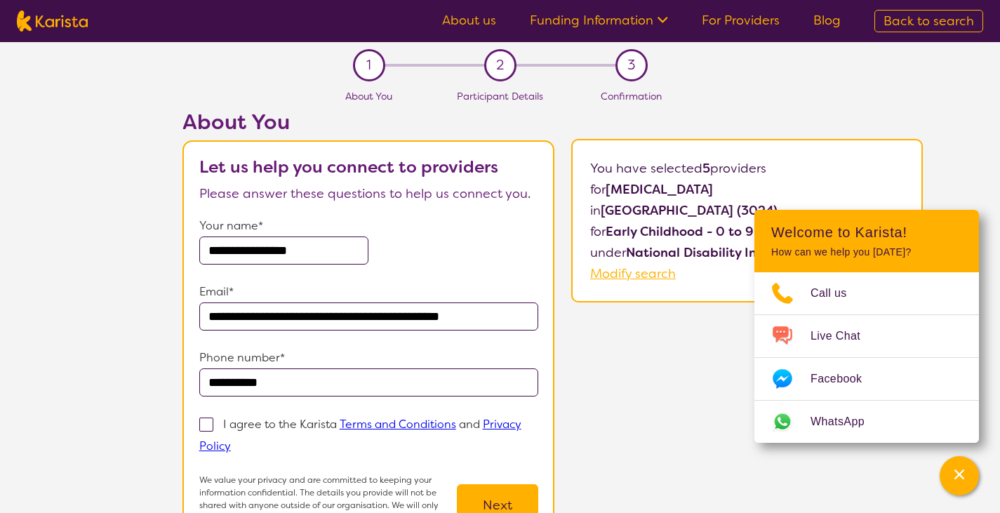
click at [206, 425] on span at bounding box center [206, 425] width 14 height 14
click at [231, 441] on input "I agree to the Karista Terms and Conditions and Privacy Policy" at bounding box center [235, 445] width 9 height 9
checkbox input "true"
click at [501, 500] on button "Next" at bounding box center [497, 505] width 81 height 42
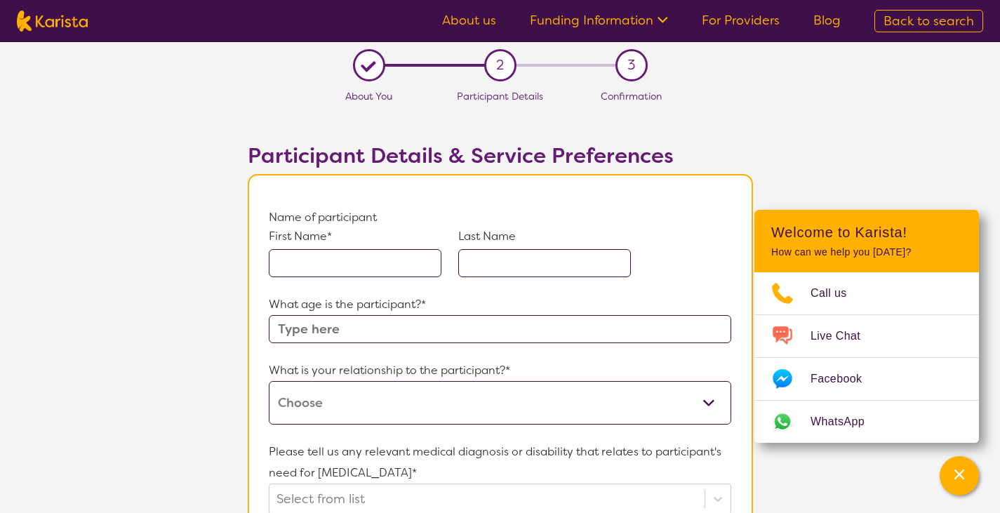
click at [413, 253] on input "text" at bounding box center [355, 263] width 173 height 28
type input "Aadina"
click at [524, 273] on input "text" at bounding box center [544, 263] width 173 height 28
type input "Ater"
click at [403, 333] on input "text" at bounding box center [500, 329] width 462 height 28
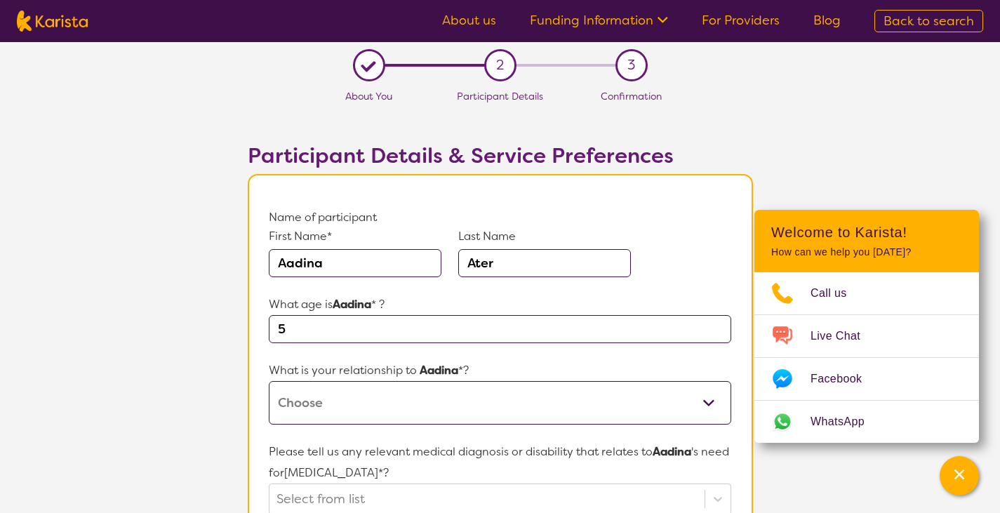
type input "5"
click at [479, 405] on select "This request is for myself I am their parent I am their child I am their spouse…" at bounding box center [500, 403] width 462 height 44
select select "I am their Support Coordinator"
click at [269, 381] on select "This request is for myself I am their parent I am their child I am their spouse…" at bounding box center [500, 403] width 462 height 44
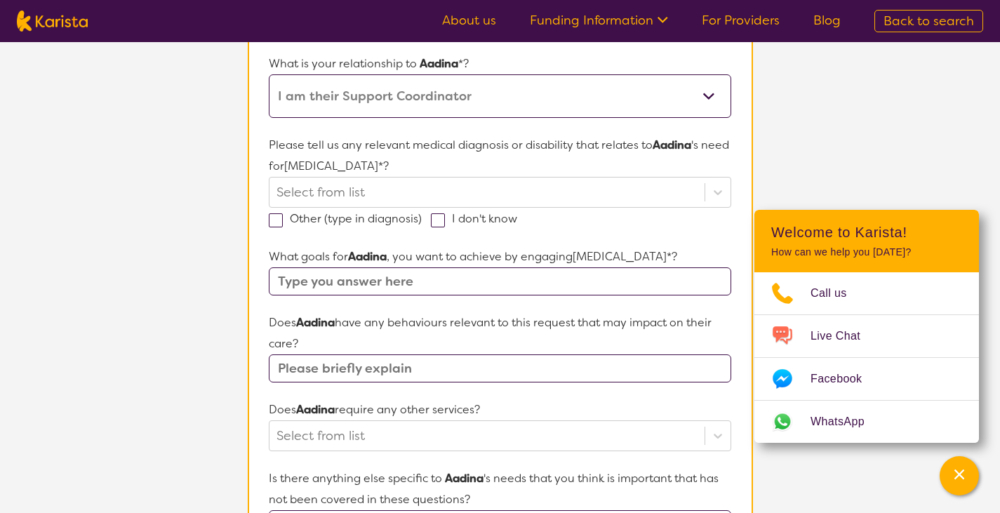
scroll to position [317, 0]
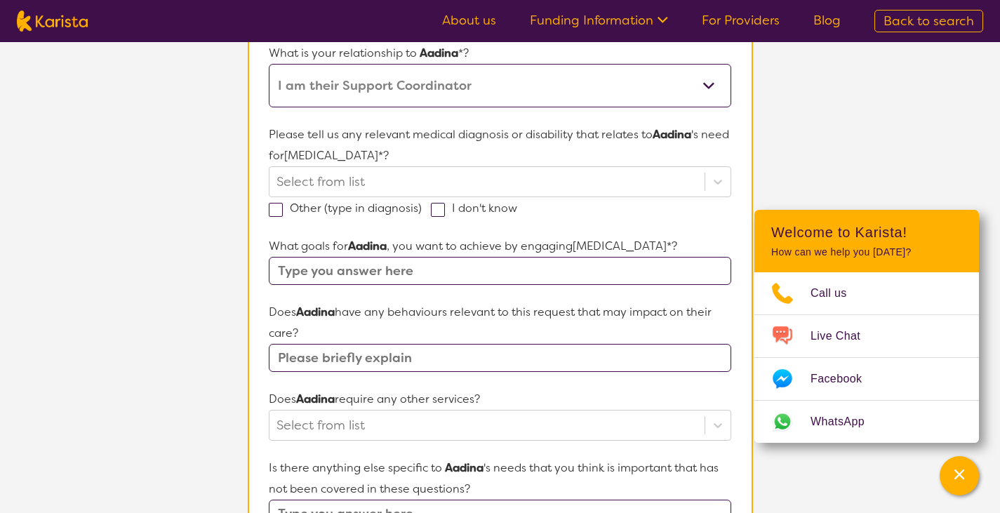
click at [385, 166] on p "Please tell us any relevant medical diagnosis or disability that relates to [PE…" at bounding box center [500, 145] width 462 height 42
click at [385, 187] on div at bounding box center [487, 182] width 420 height 24
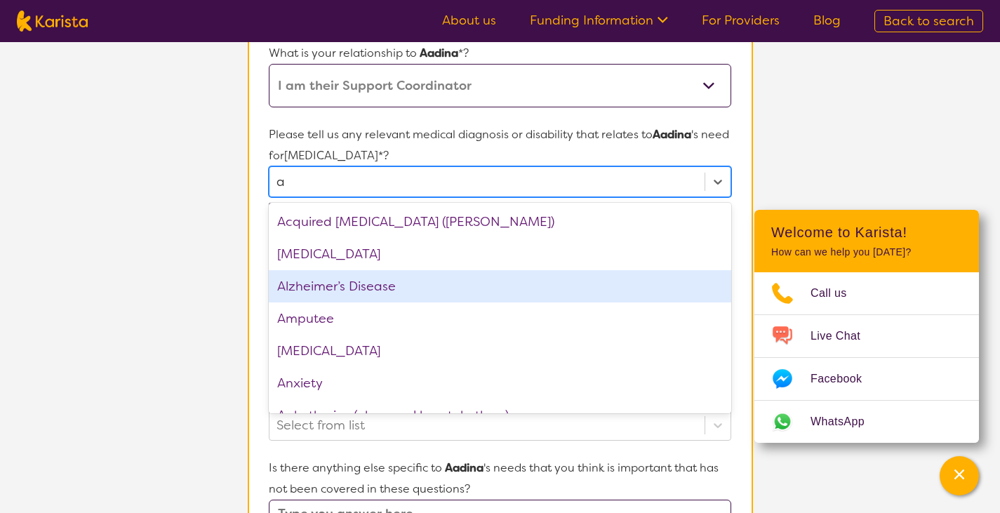
type input "au"
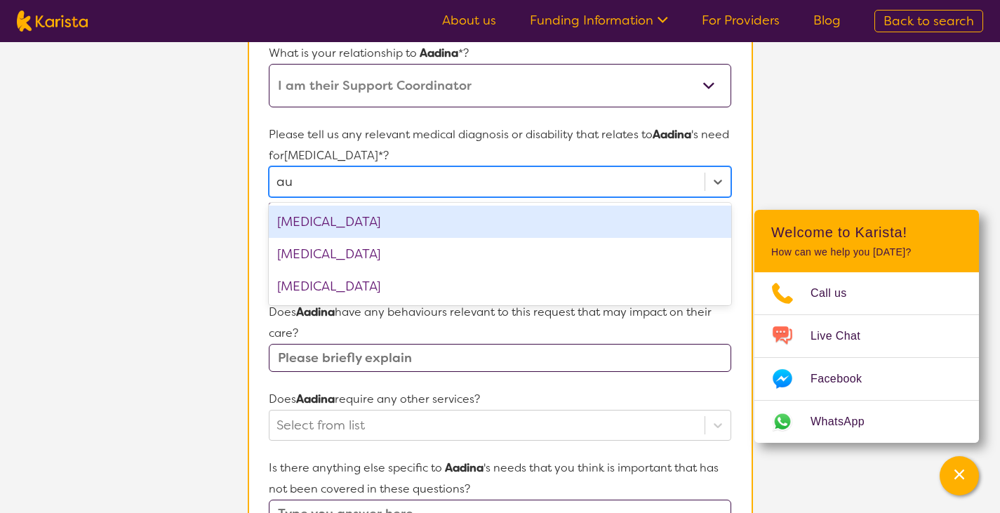
click at [375, 226] on div "[MEDICAL_DATA]" at bounding box center [500, 222] width 462 height 32
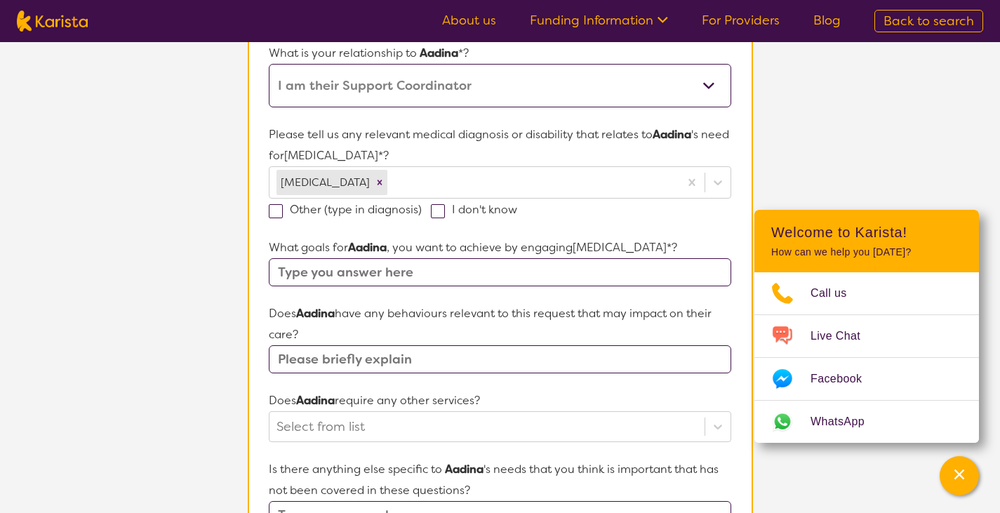
click at [886, 135] on section "L About You 2 Participant Details 3 Confirmation Participant Details & Service …" at bounding box center [500, 344] width 1000 height 1239
drag, startPoint x: 387, startPoint y: 359, endPoint x: 395, endPoint y: 347, distance: 14.6
click at [387, 359] on input "text" at bounding box center [500, 359] width 462 height 28
click at [578, 284] on input "text" at bounding box center [500, 272] width 462 height 28
type input "increase independence"
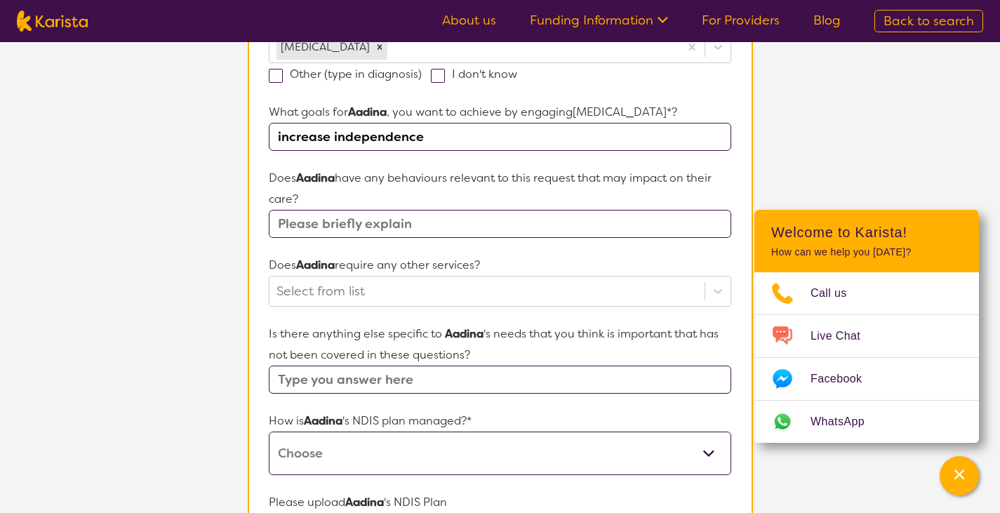
scroll to position [483, 0]
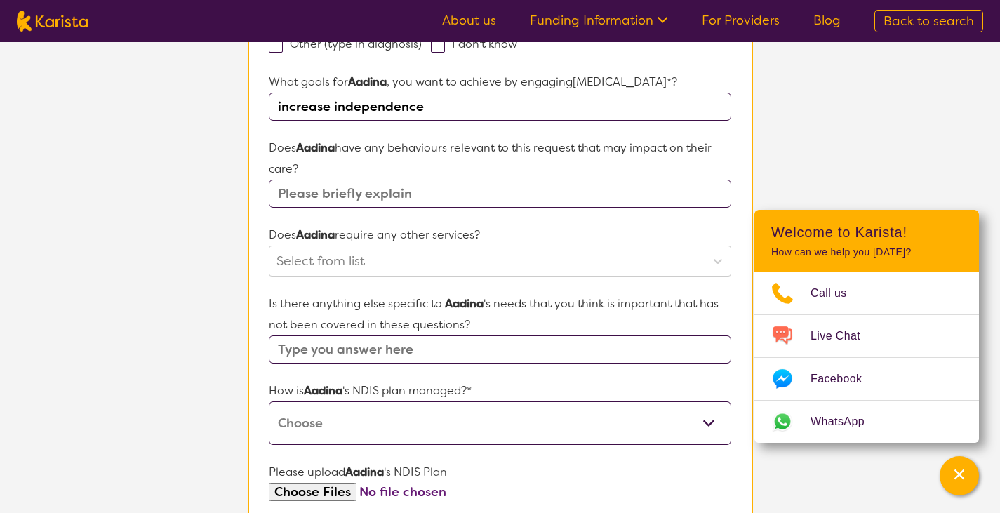
click at [492, 215] on form "Name of participant First Name* [PERSON_NAME] Last Name [PERSON_NAME] What age …" at bounding box center [500, 219] width 462 height 991
click at [508, 202] on input "text" at bounding box center [500, 194] width 462 height 28
type input "no"
click at [841, 174] on section "L About You 2 Participant Details 3 Confirmation Participant Details & Service …" at bounding box center [500, 178] width 1000 height 1239
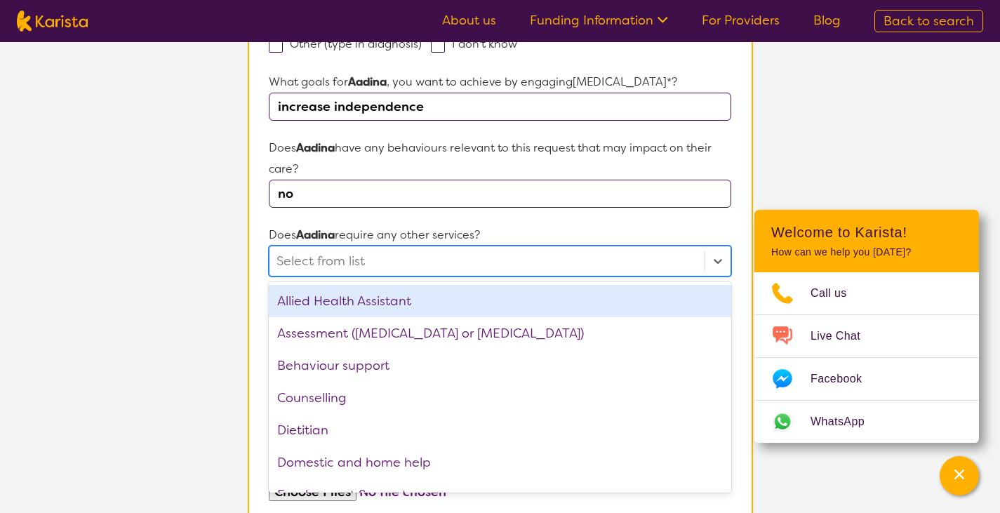
click at [686, 262] on div at bounding box center [487, 261] width 420 height 24
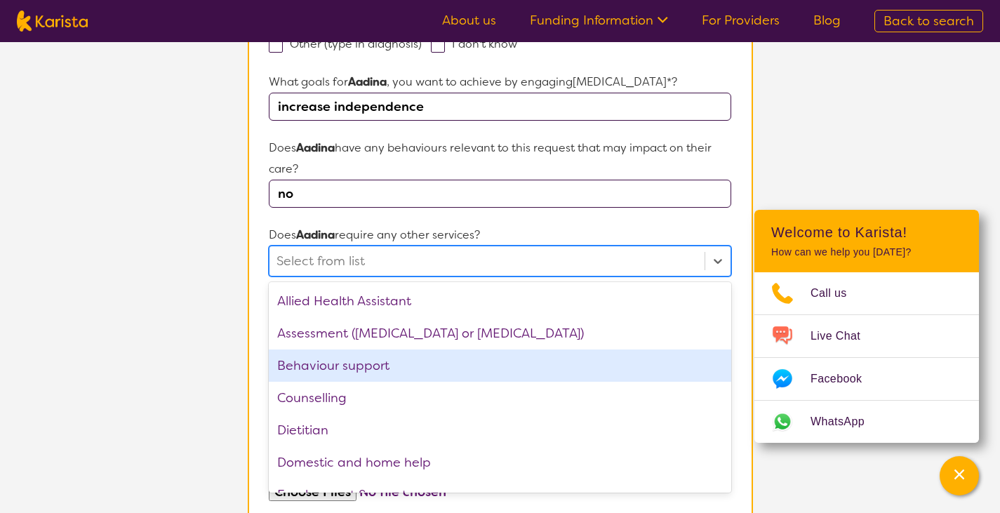
click at [369, 373] on div "Behaviour support" at bounding box center [500, 365] width 462 height 32
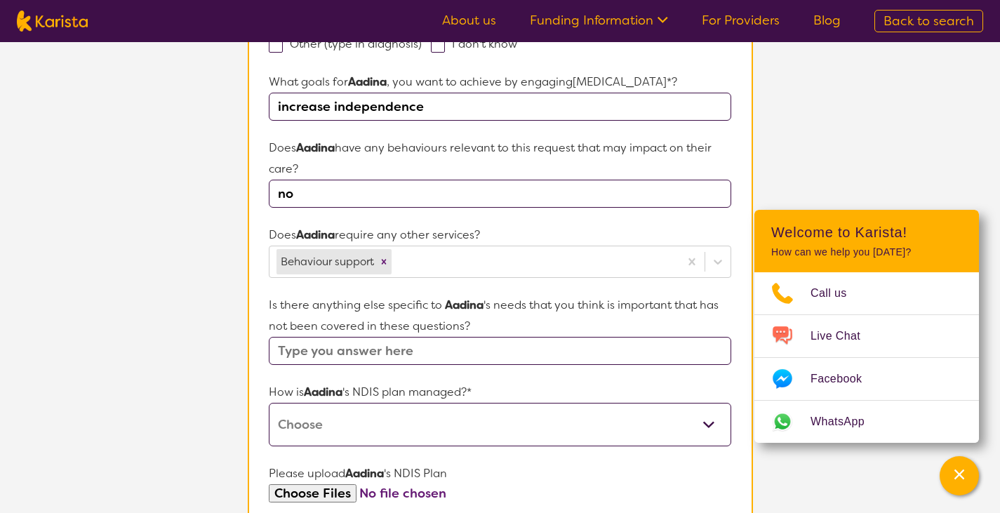
click at [818, 166] on section "L About You 2 Participant Details 3 Confirmation Participant Details & Service …" at bounding box center [500, 179] width 1000 height 1240
click at [528, 413] on select "Self-managed NDIS plan Managed by a registered plan management provider (not th…" at bounding box center [500, 425] width 462 height 44
select select "Plan Managed"
click at [269, 403] on select "Self-managed NDIS plan Managed by a registered plan management provider (not th…" at bounding box center [500, 425] width 462 height 44
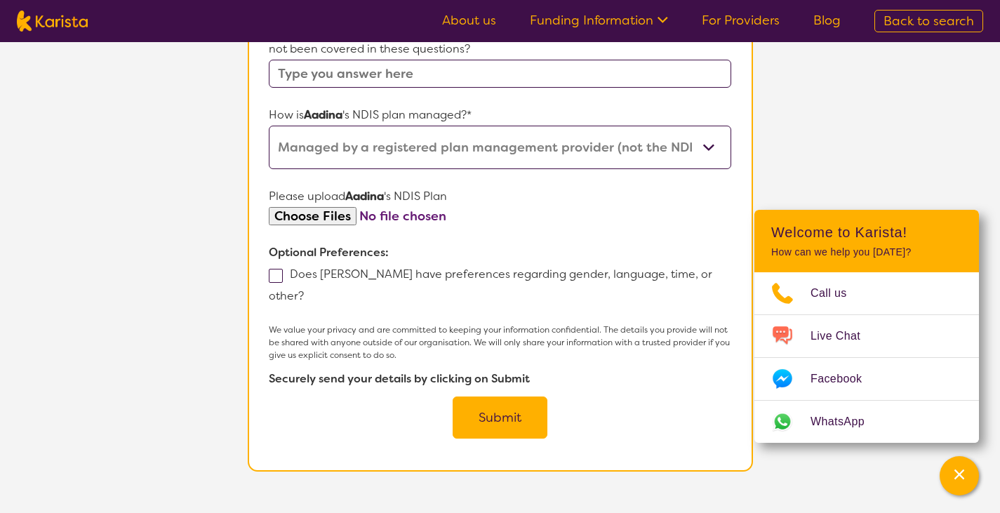
scroll to position [787, 0]
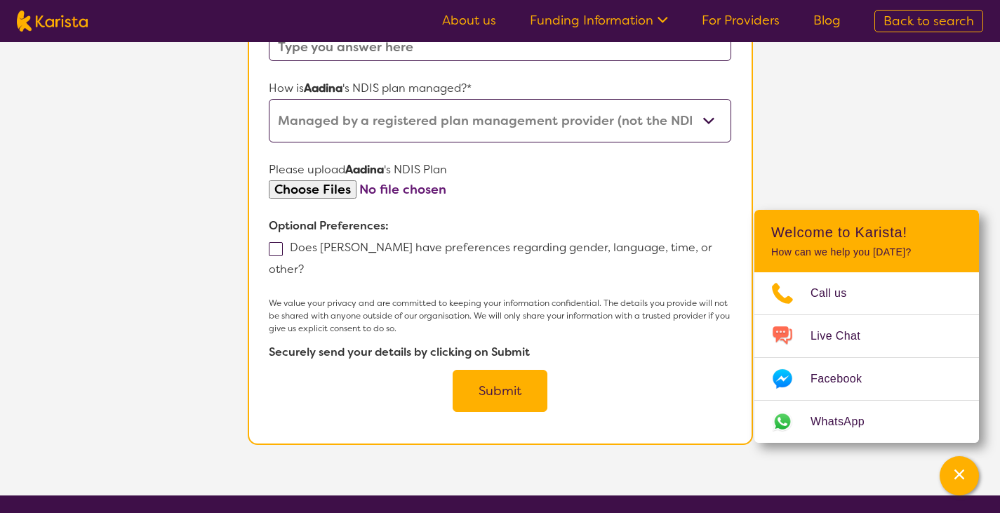
click at [281, 253] on span at bounding box center [276, 249] width 14 height 14
click at [304, 264] on input "Does [PERSON_NAME] have preferences regarding gender, language, time, or other?" at bounding box center [308, 268] width 9 height 9
checkbox input "true"
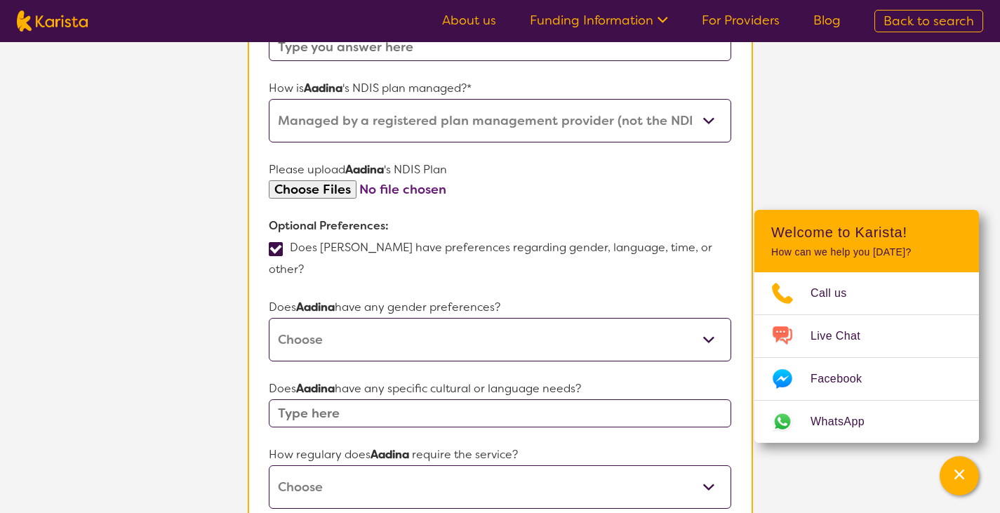
click at [472, 318] on select "[DEMOGRAPHIC_DATA] [DEMOGRAPHIC_DATA] Other No Preference" at bounding box center [500, 340] width 462 height 44
select select "[DEMOGRAPHIC_DATA]"
click at [269, 318] on select "[DEMOGRAPHIC_DATA] [DEMOGRAPHIC_DATA] Other No Preference" at bounding box center [500, 340] width 462 height 44
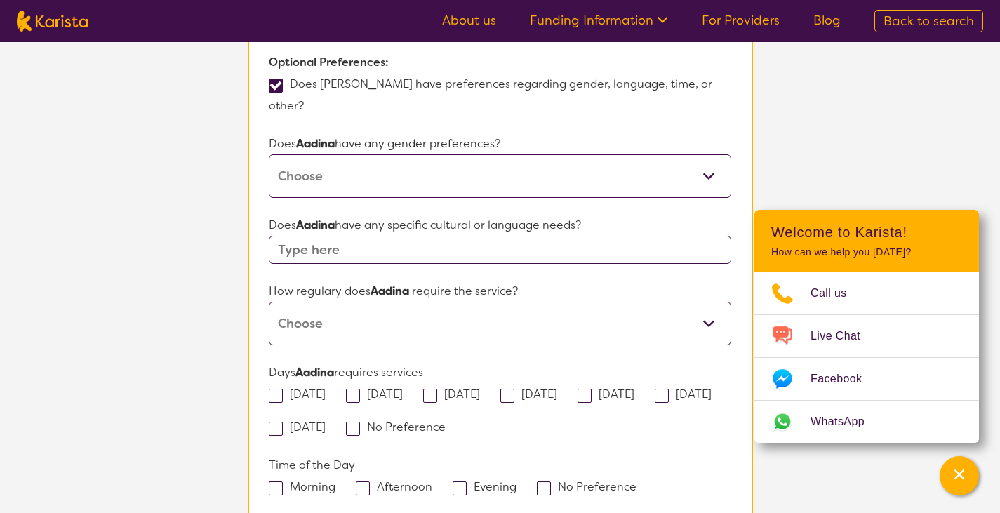
scroll to position [960, 0]
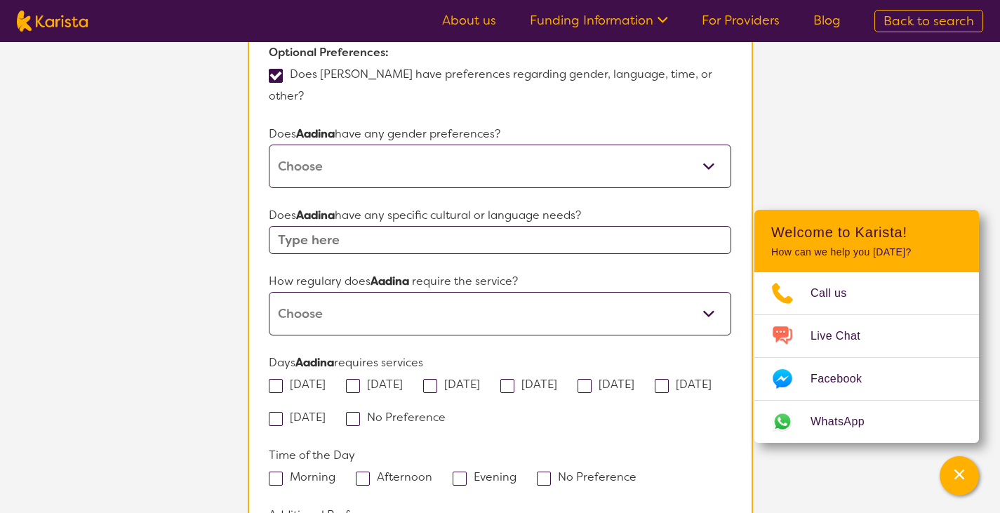
click at [369, 226] on input "text" at bounding box center [500, 240] width 462 height 28
type input "[DEMOGRAPHIC_DATA]"
click at [488, 300] on select "Daily Twice a week Weekly Every fortnight Monthly Other" at bounding box center [500, 314] width 462 height 44
select select "Every fortnight"
click at [269, 292] on select "Daily Twice a week Weekly Every fortnight Monthly Other" at bounding box center [500, 314] width 462 height 44
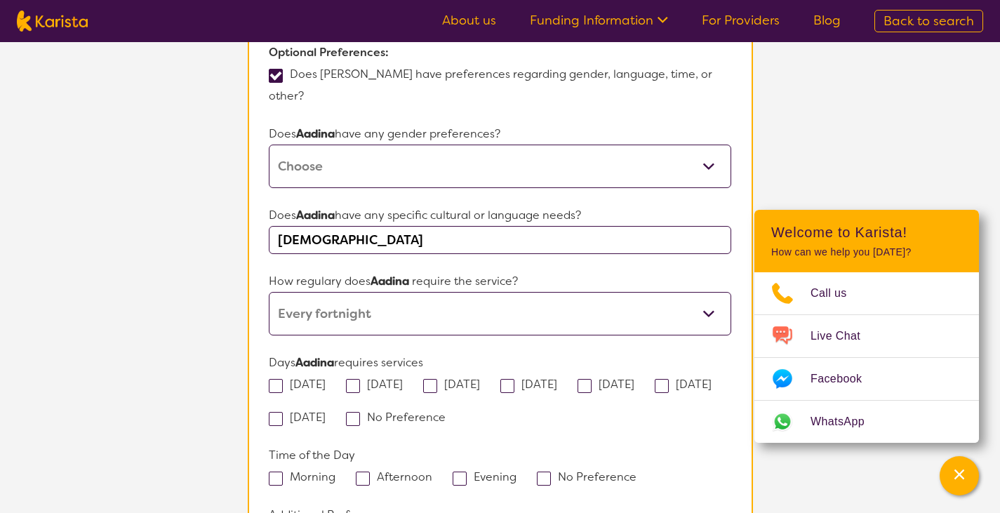
click at [514, 379] on span at bounding box center [507, 386] width 14 height 14
click at [557, 379] on input "[DATE]" at bounding box center [561, 383] width 9 height 9
checkbox input "true"
click at [275, 379] on span at bounding box center [276, 386] width 14 height 14
click at [326, 379] on input "[DATE]" at bounding box center [330, 383] width 9 height 9
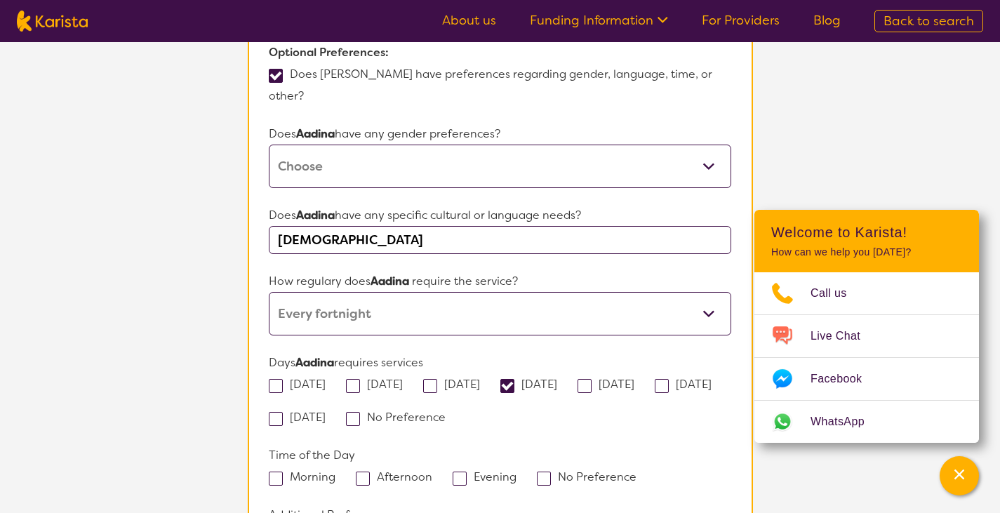
checkbox input "true"
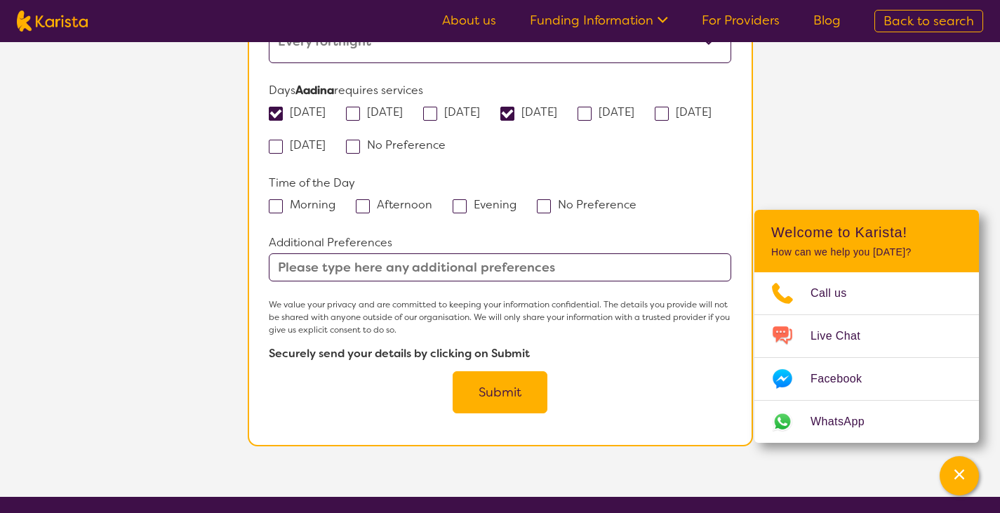
scroll to position [1239, 0]
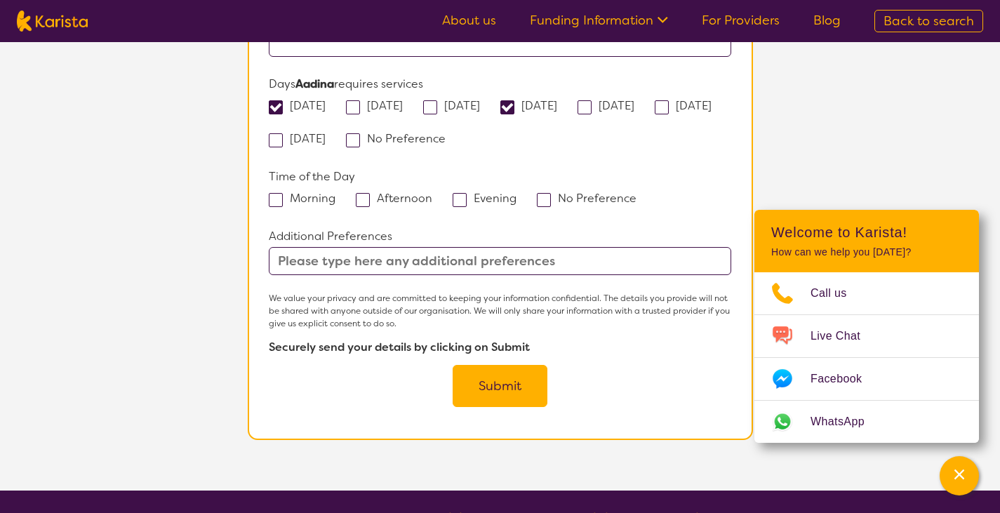
click at [432, 247] on input "text" at bounding box center [500, 261] width 462 height 28
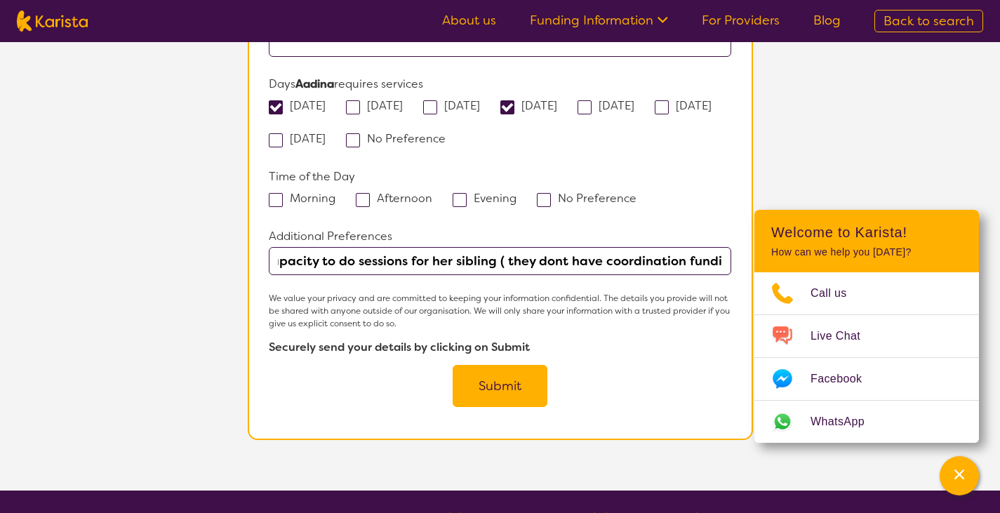
scroll to position [0, 531]
type input "So for Aadina needing OT to be on Thursdays, with someone who would also have c…"
click at [453, 365] on button "Submit" at bounding box center [500, 386] width 95 height 42
